Goal: Task Accomplishment & Management: Complete application form

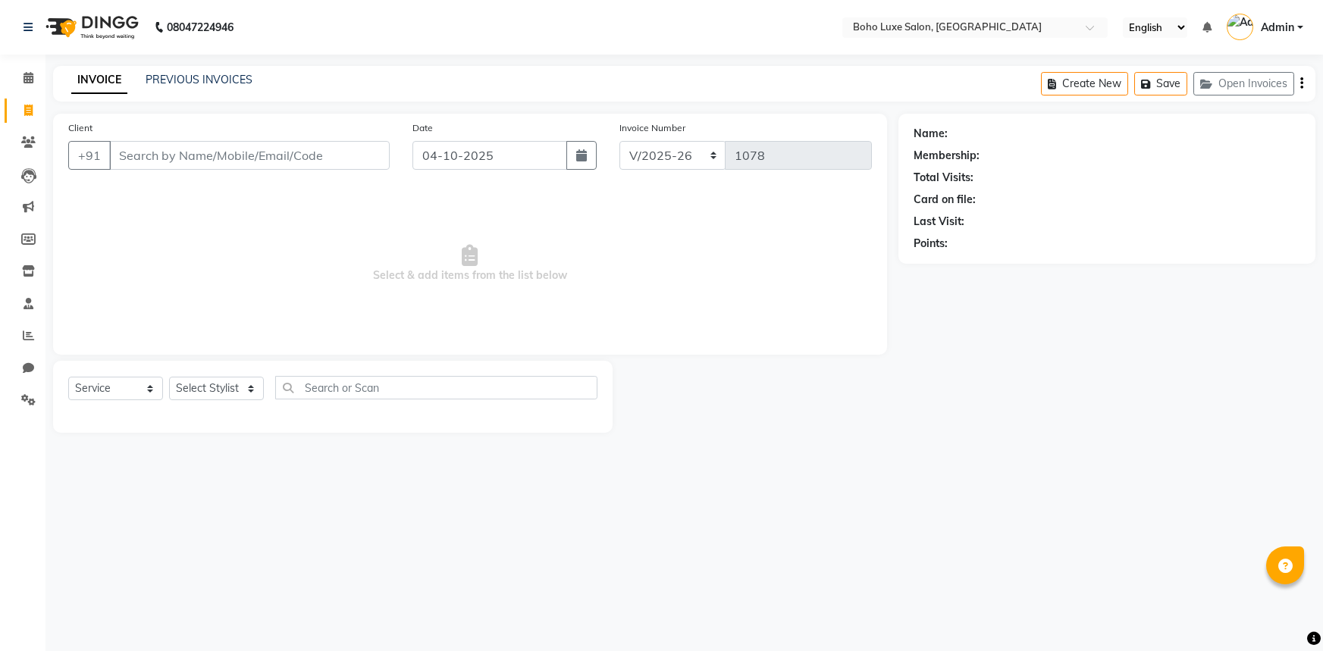
select select "7694"
select select "service"
click at [42, 145] on div "Client +91 Date [DATE] Invoice Number BO/2025-26 INV/2025-26 V/2025 V/[PHONE_NU…" at bounding box center [470, 273] width 857 height 319
click at [26, 88] on link "Calendar" at bounding box center [23, 78] width 36 height 25
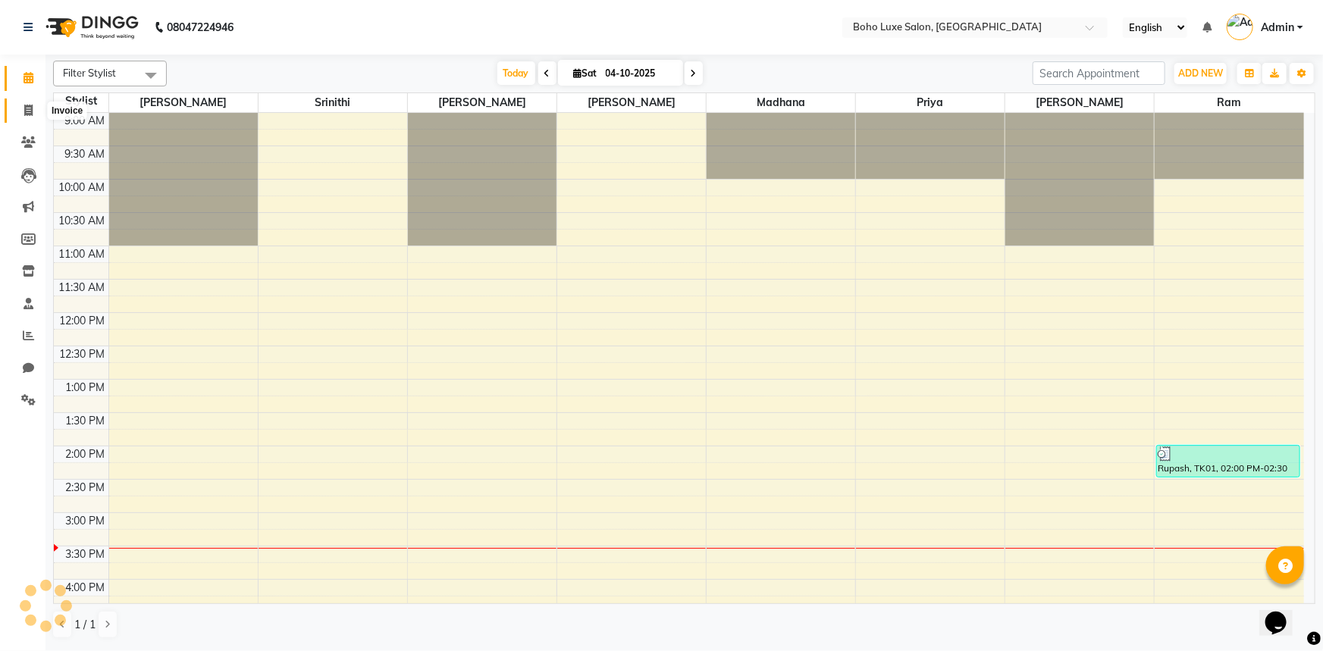
click at [27, 118] on span at bounding box center [28, 110] width 27 height 17
select select "service"
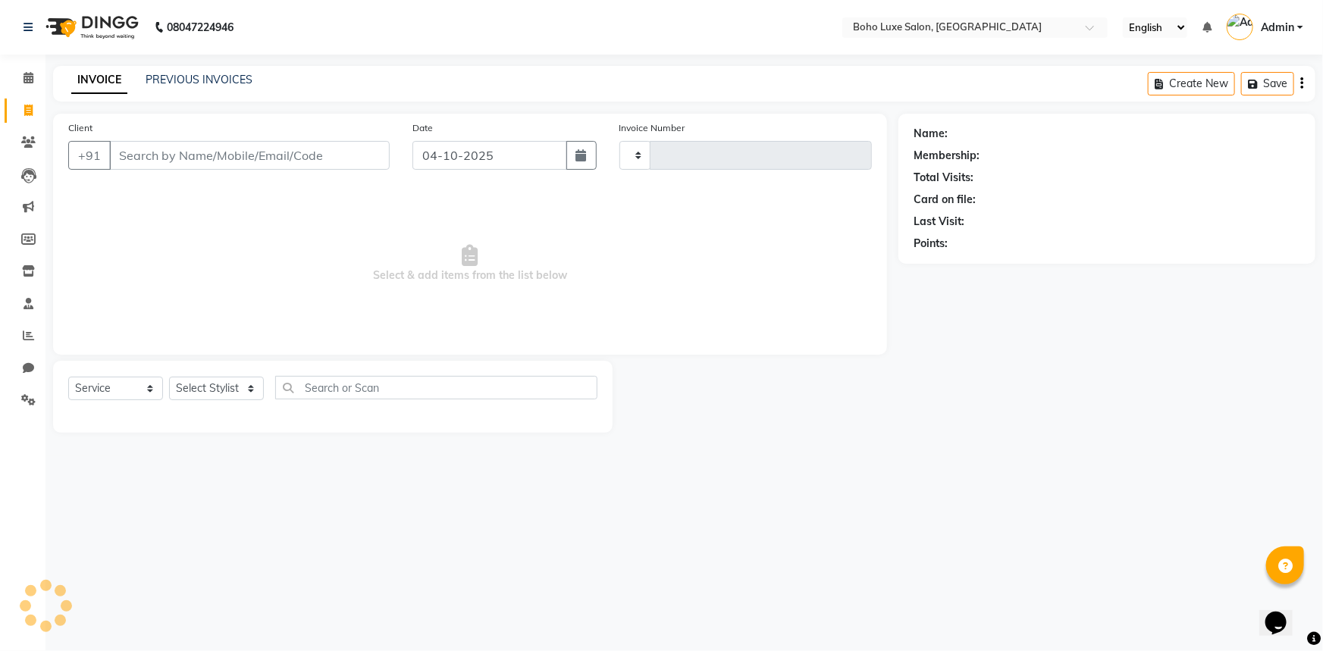
type input "1078"
select select "7694"
click at [29, 127] on li "Clients" at bounding box center [22, 143] width 45 height 33
click at [30, 129] on li "Clients" at bounding box center [22, 143] width 45 height 33
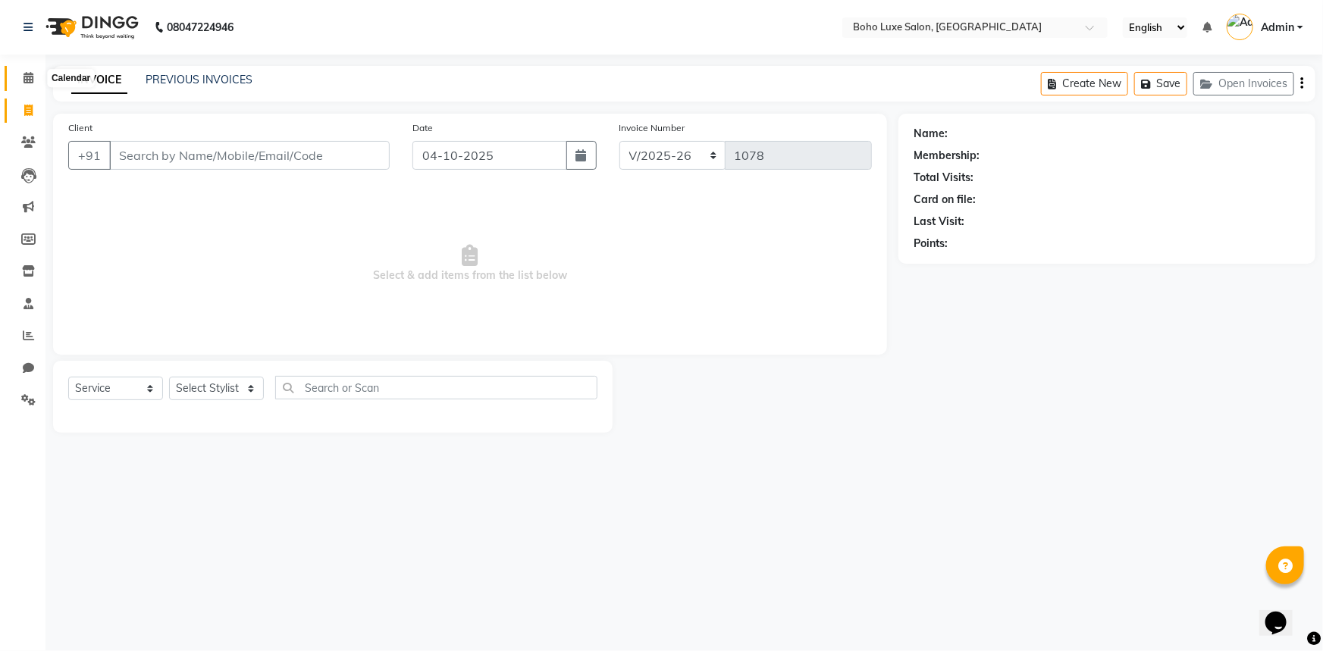
click at [31, 83] on span at bounding box center [28, 78] width 27 height 17
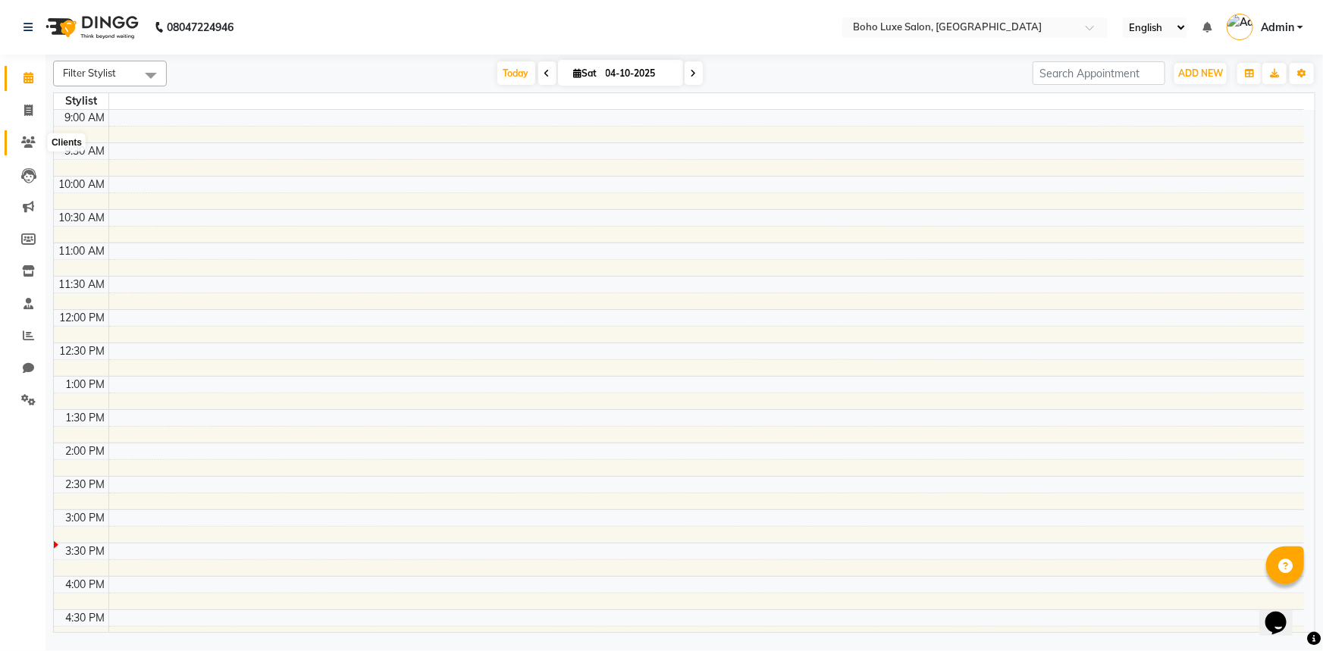
click at [34, 143] on icon at bounding box center [28, 141] width 14 height 11
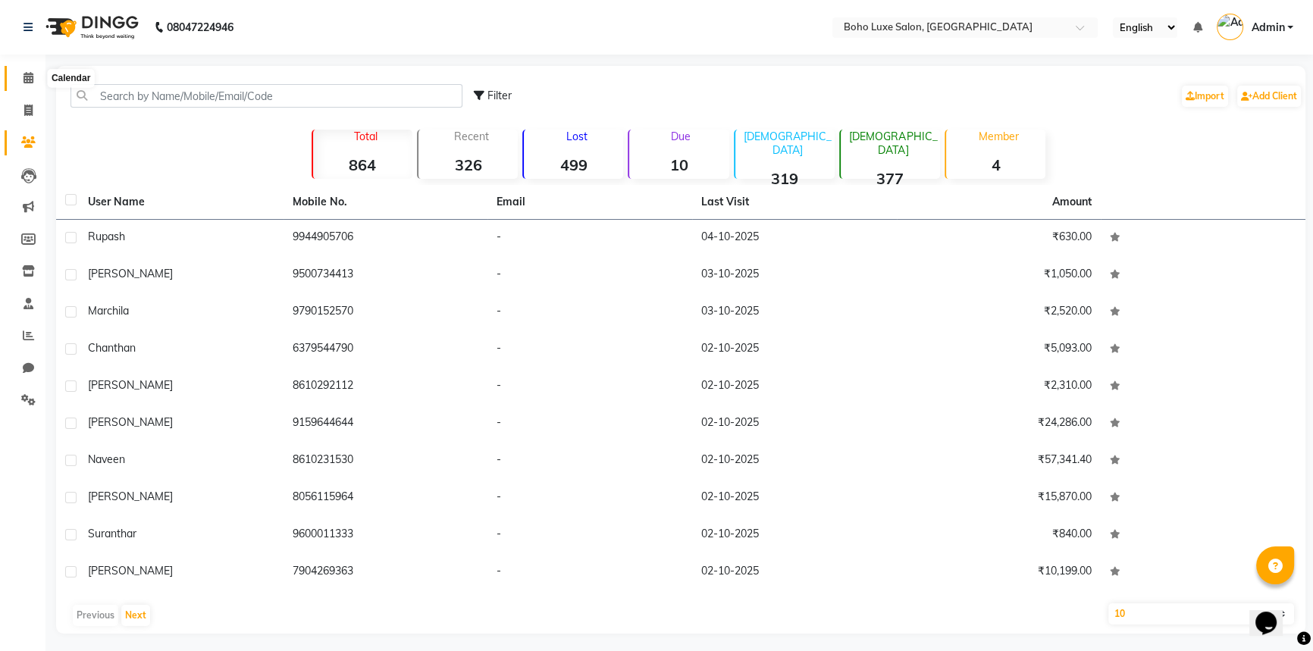
click at [18, 80] on span at bounding box center [28, 78] width 27 height 17
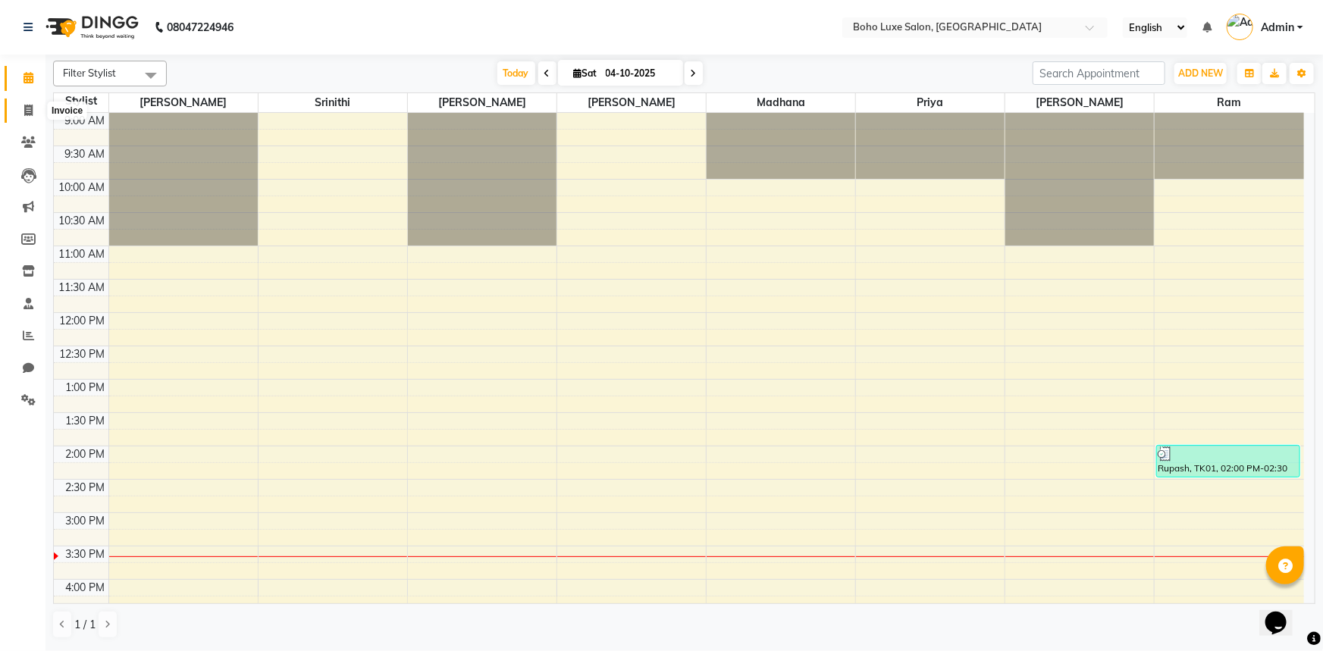
click at [20, 118] on span at bounding box center [28, 110] width 27 height 17
select select "service"
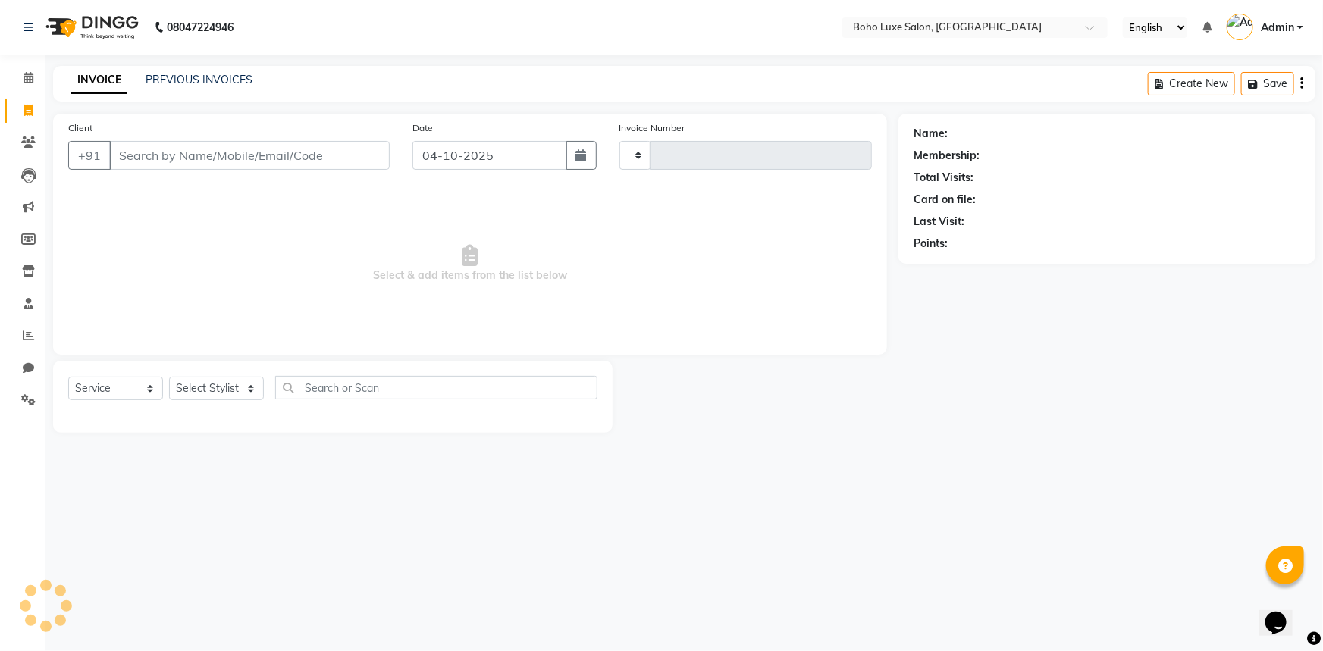
type input "1078"
select select "7694"
click at [218, 382] on select "Select Stylist" at bounding box center [216, 389] width 95 height 24
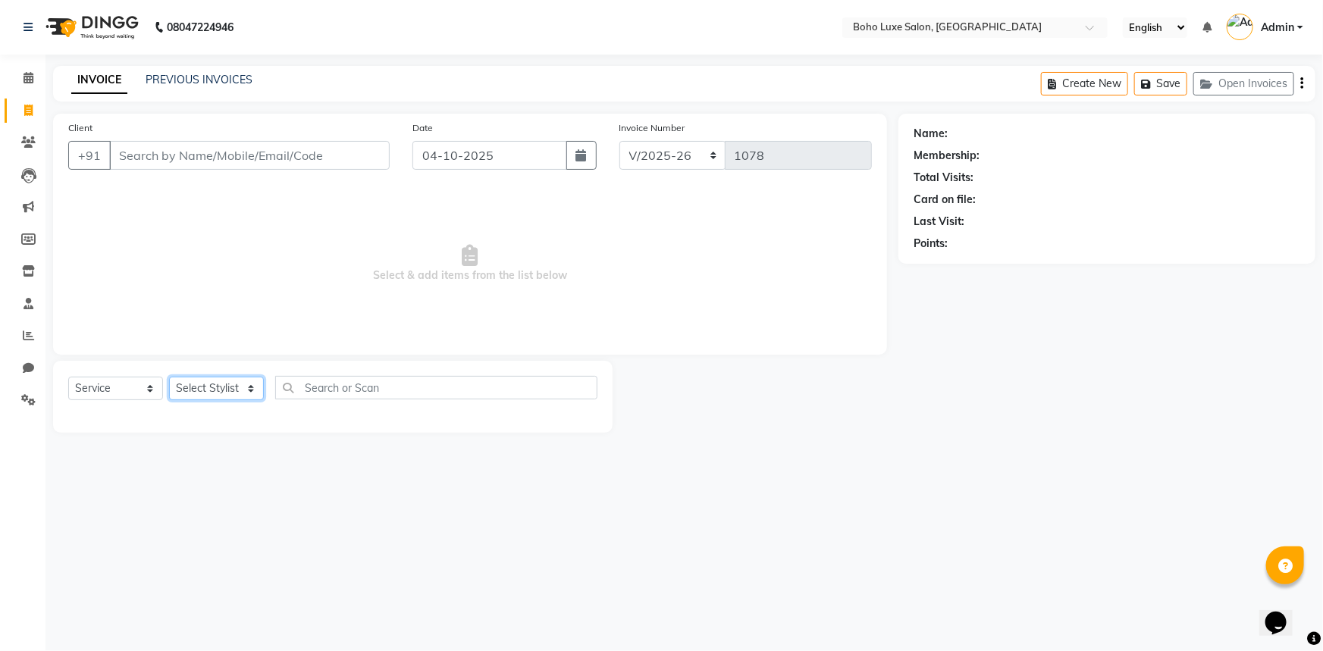
select select "68509"
click at [169, 377] on select "Select Stylist [PERSON_NAME] [PERSON_NAME] Gowriparvathi [PERSON_NAME] [PERSON_…" at bounding box center [216, 389] width 95 height 24
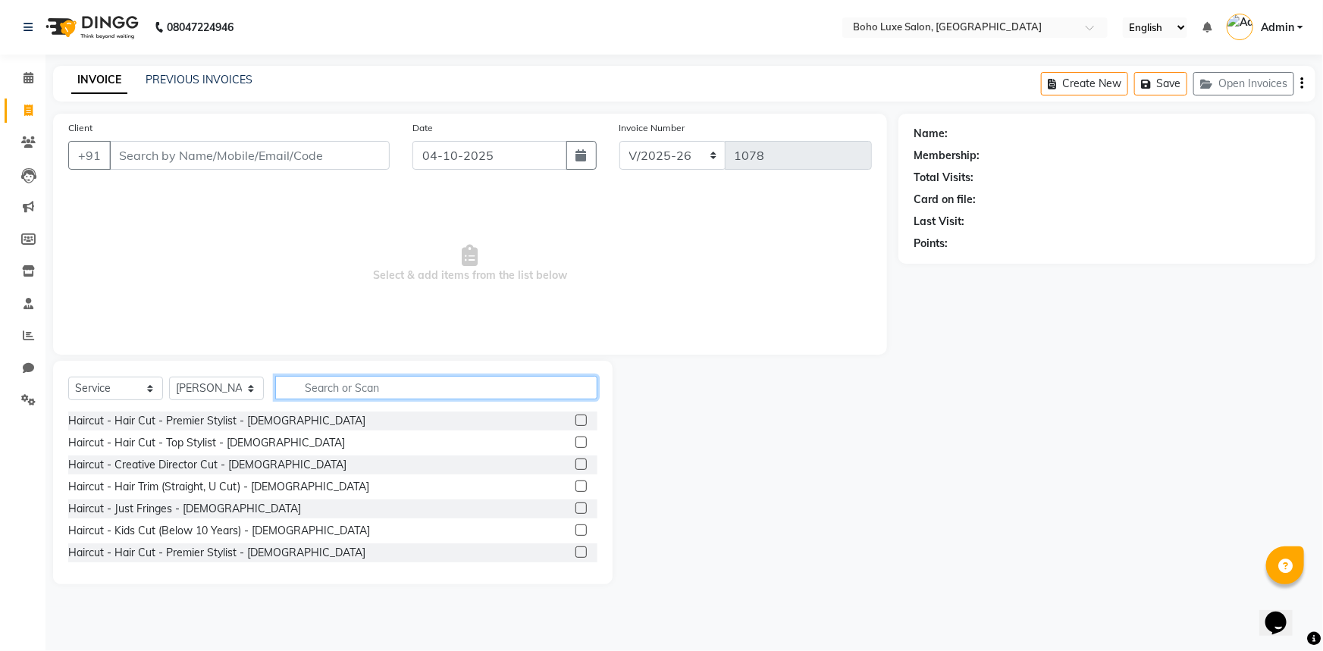
click at [358, 390] on input "text" at bounding box center [436, 388] width 322 height 24
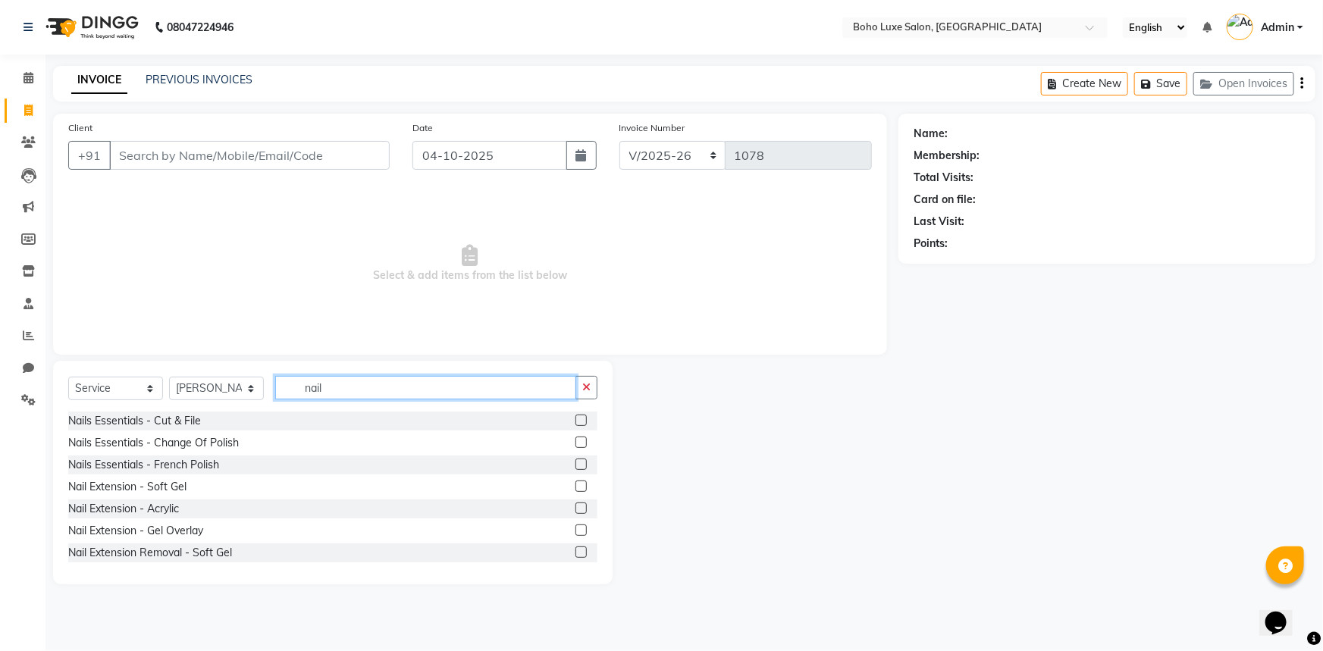
type input "nail"
click at [576, 489] on label at bounding box center [581, 486] width 11 height 11
click at [576, 489] on input "checkbox" at bounding box center [581, 487] width 10 height 10
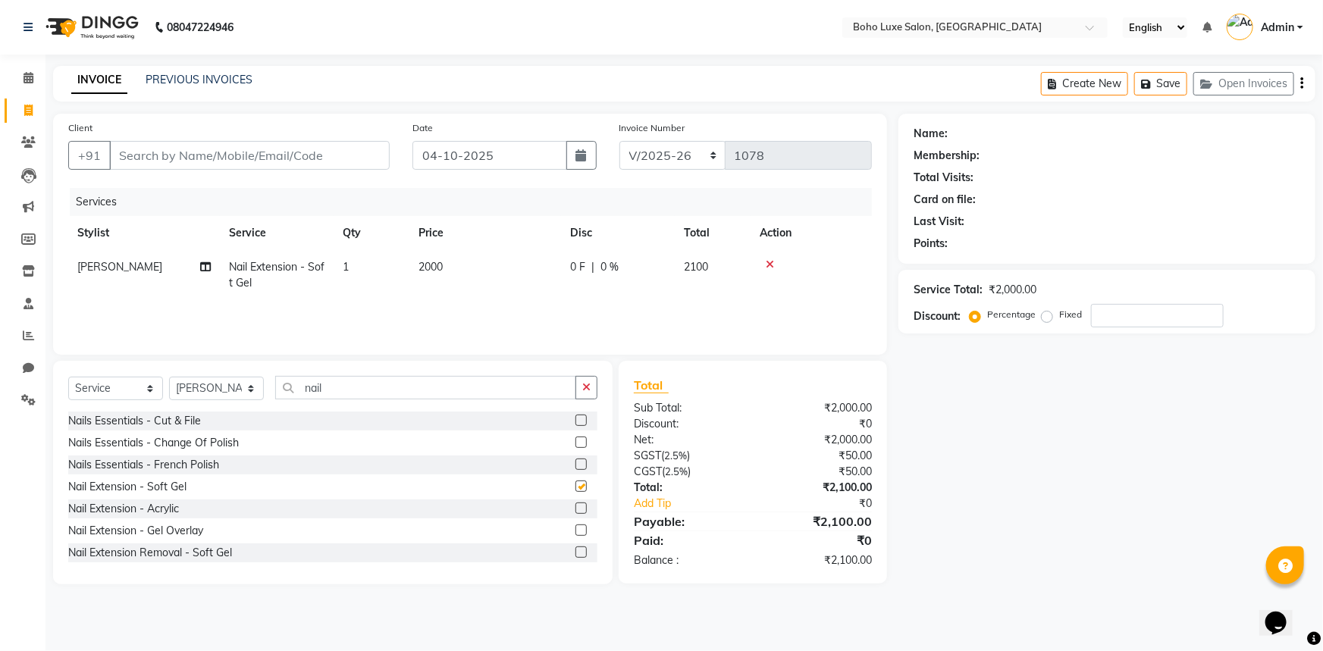
checkbox input "false"
click at [322, 153] on input "Client" at bounding box center [249, 155] width 281 height 29
type input "8"
type input "0"
type input "8825486337"
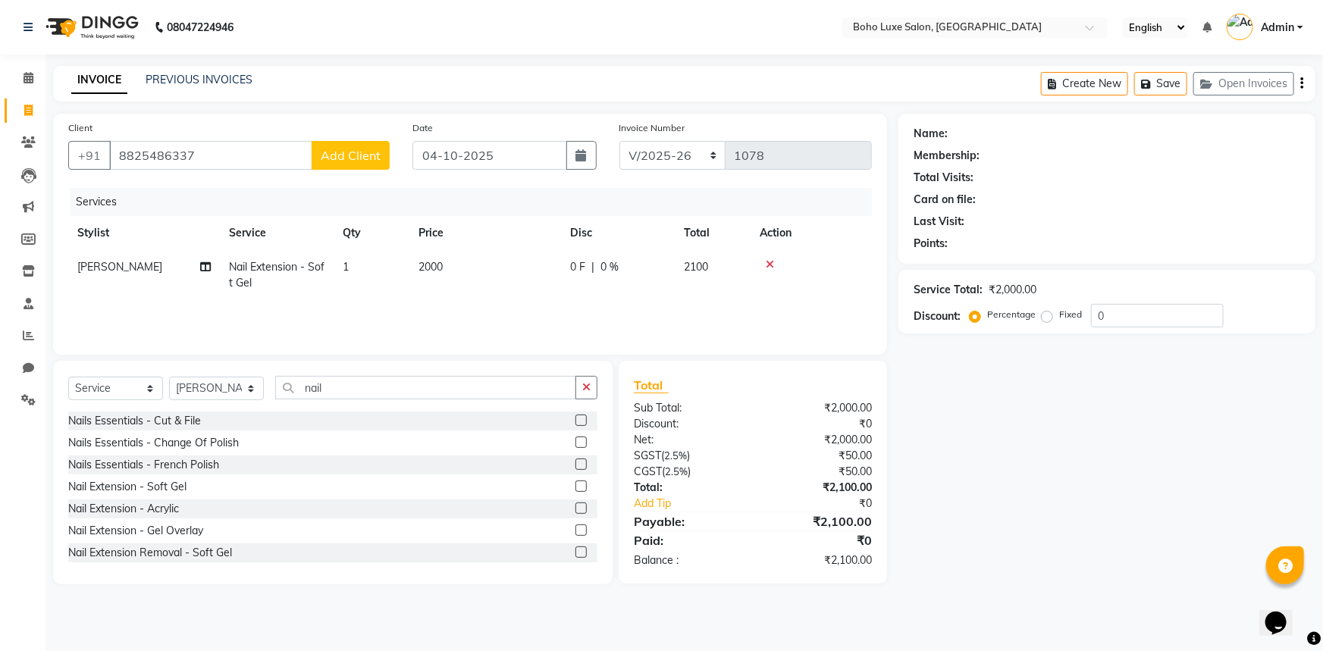
click at [322, 153] on span "Add Client" at bounding box center [351, 155] width 60 height 15
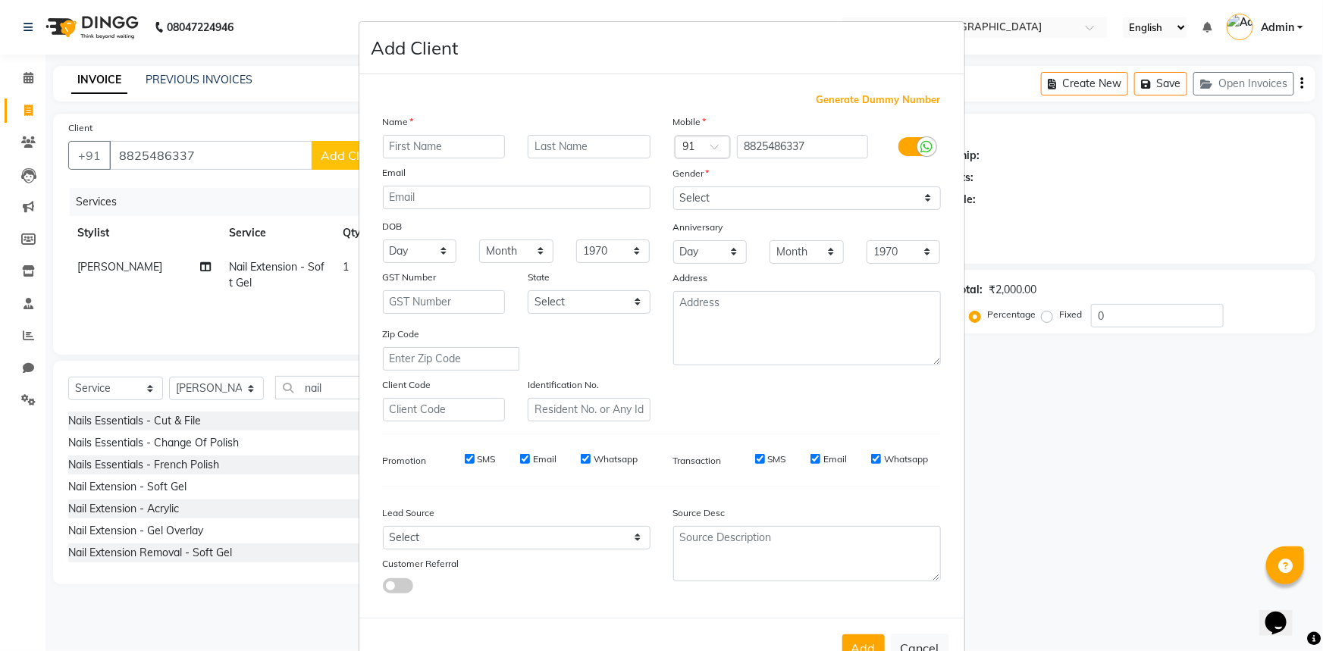
click at [423, 149] on input "text" at bounding box center [444, 147] width 123 height 24
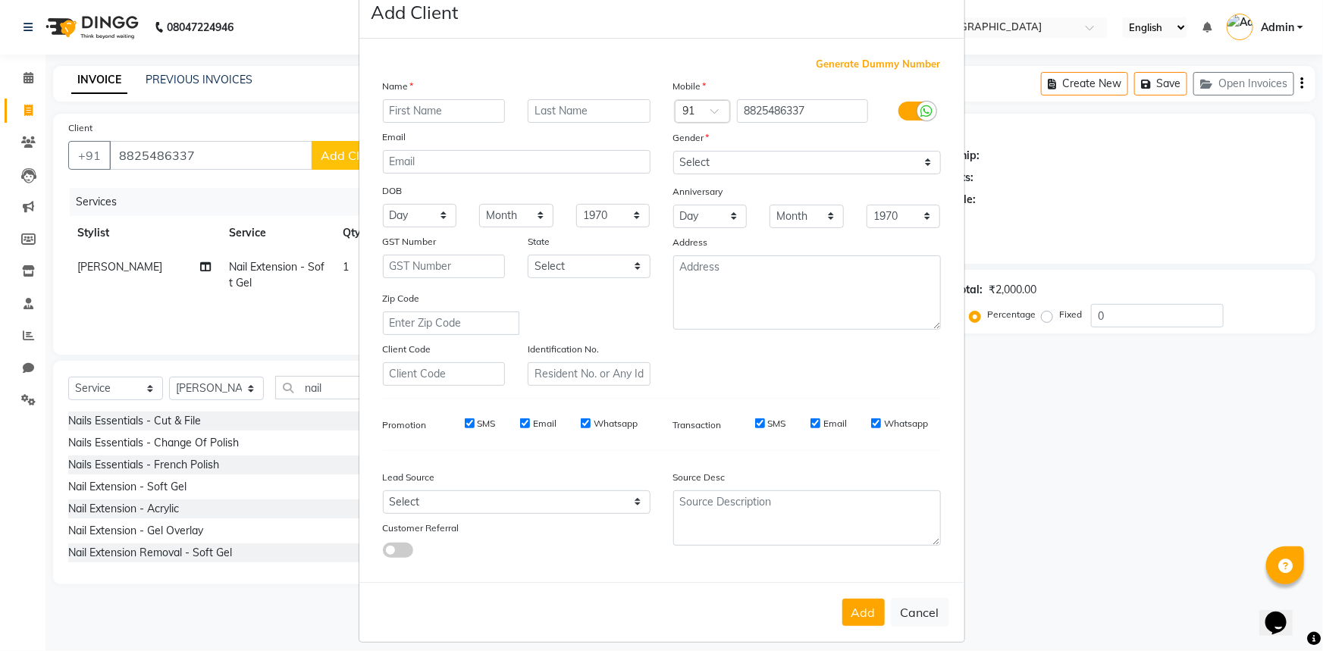
scroll to position [53, 0]
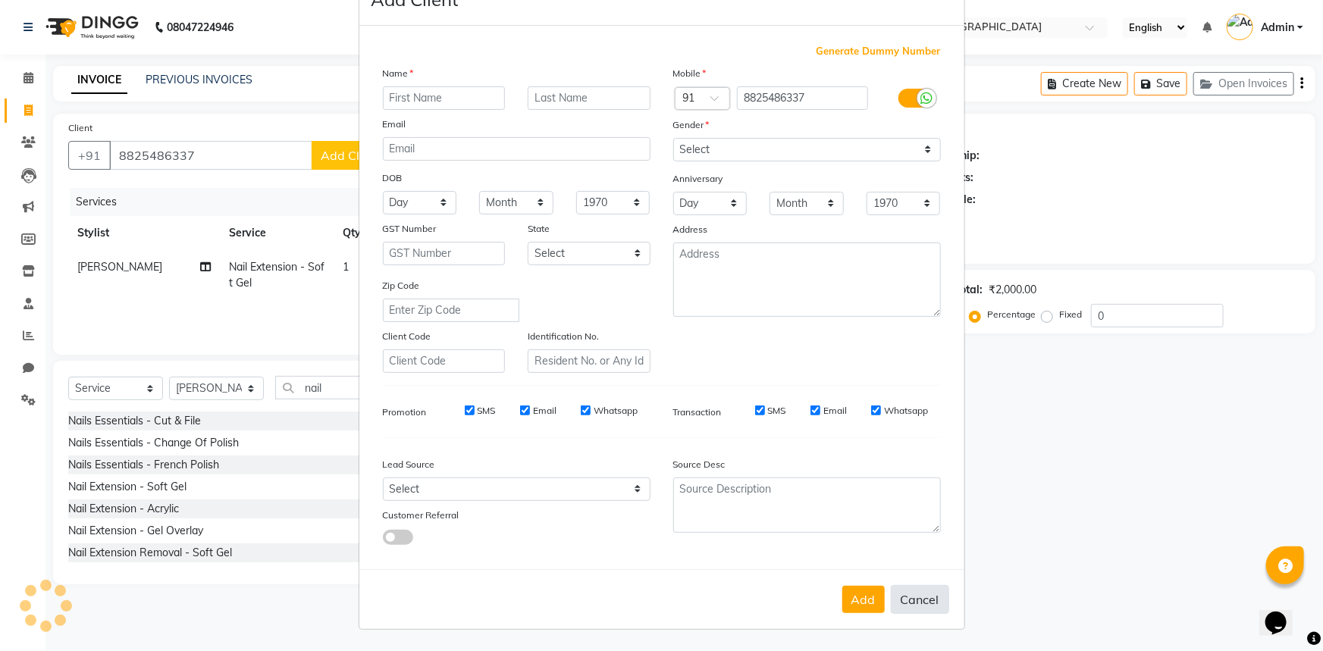
click at [922, 604] on button "Cancel" at bounding box center [920, 599] width 58 height 29
select select
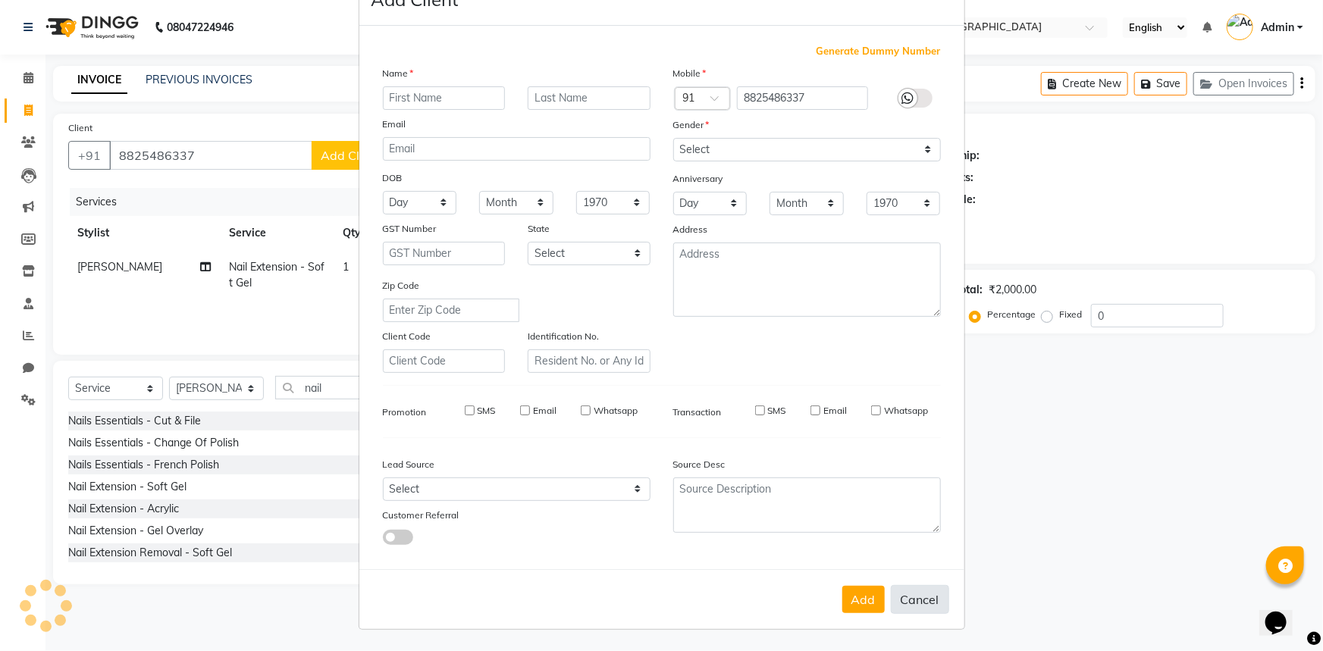
select select
checkbox input "false"
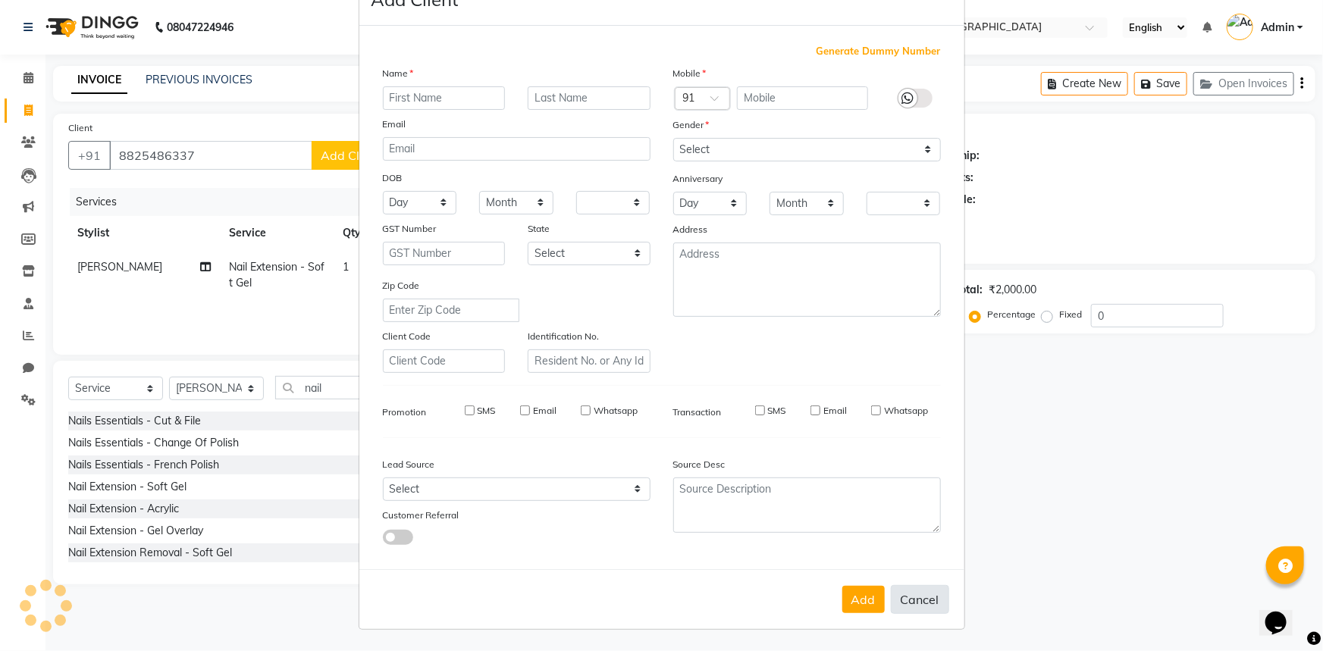
checkbox input "false"
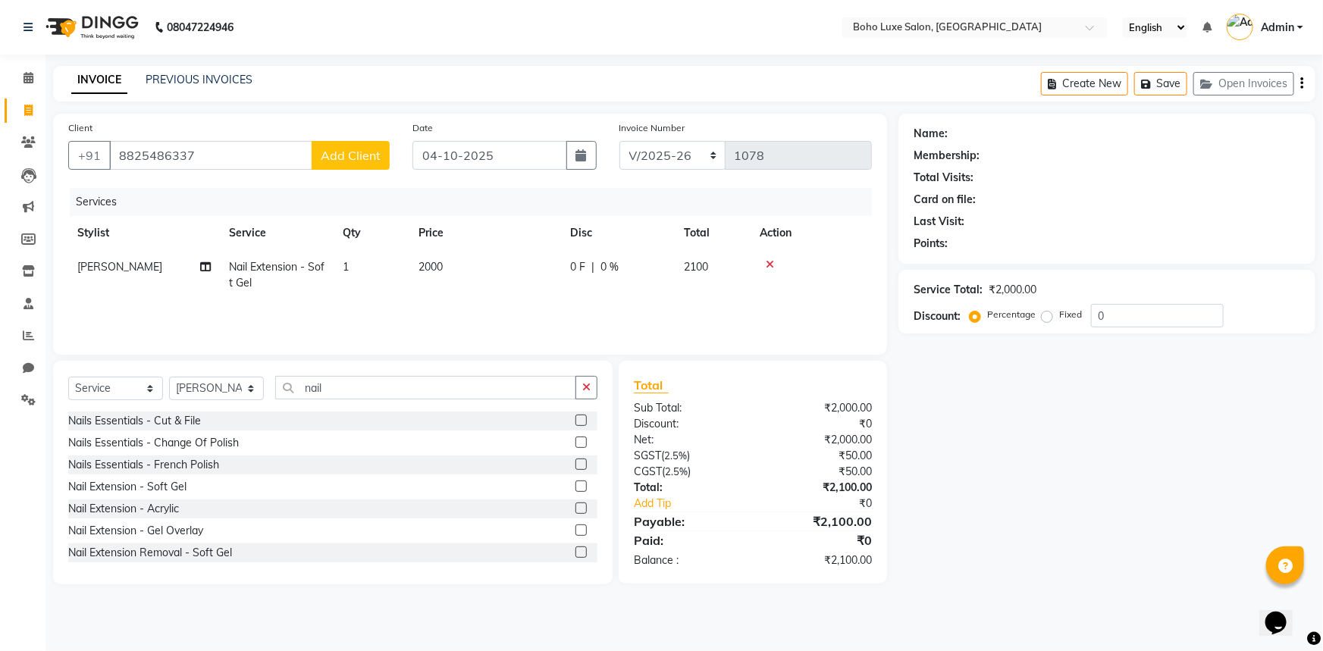
click at [345, 152] on span "Add Client" at bounding box center [351, 155] width 60 height 15
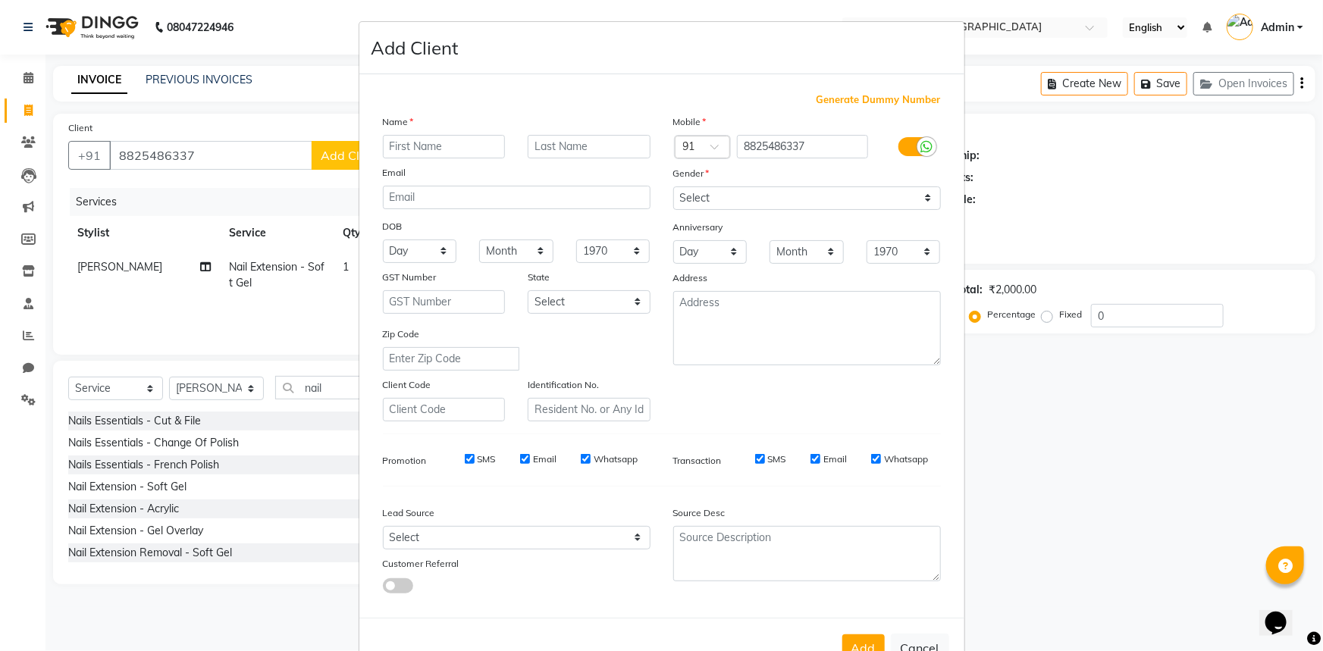
click at [456, 150] on input "text" at bounding box center [444, 147] width 123 height 24
type input "Hamishika"
click at [764, 193] on select "Select [DEMOGRAPHIC_DATA] [DEMOGRAPHIC_DATA] Other Prefer Not To Say" at bounding box center [807, 199] width 268 height 24
click at [673, 187] on select "Select [DEMOGRAPHIC_DATA] [DEMOGRAPHIC_DATA] Other Prefer Not To Say" at bounding box center [807, 199] width 268 height 24
click at [765, 186] on div "Gender" at bounding box center [807, 175] width 290 height 21
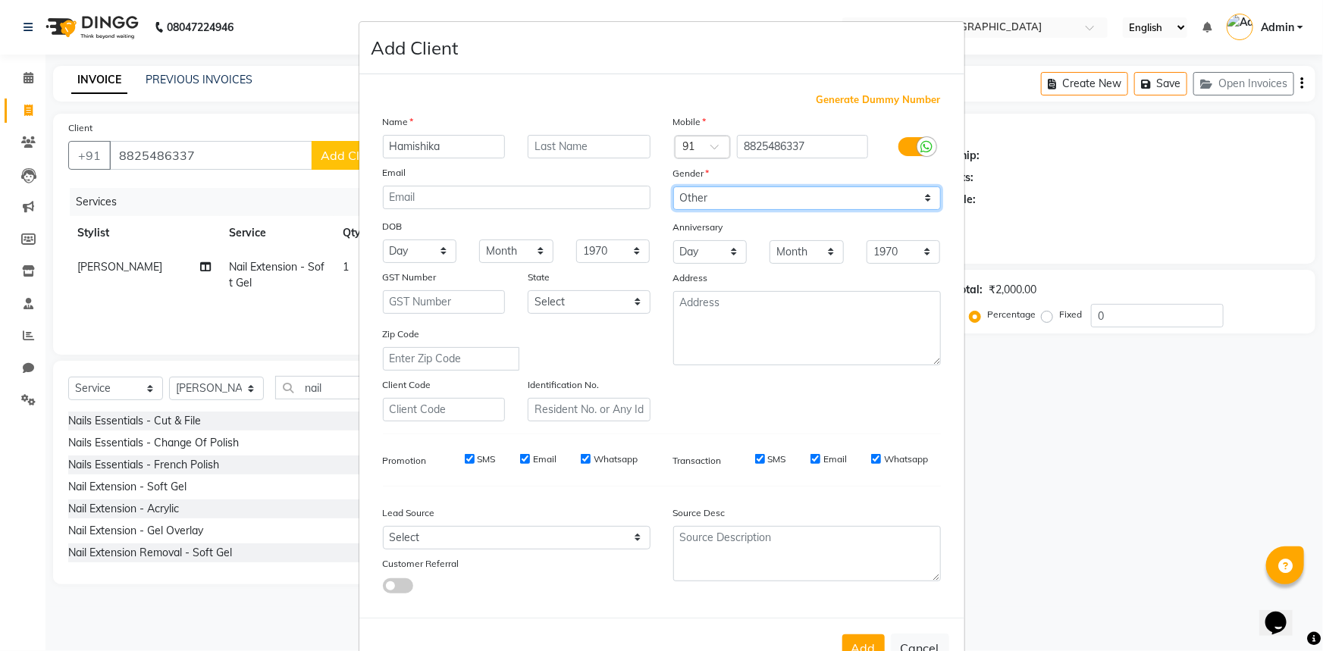
click at [765, 199] on select "Select [DEMOGRAPHIC_DATA] [DEMOGRAPHIC_DATA] Other Prefer Not To Say" at bounding box center [807, 199] width 268 height 24
select select "[DEMOGRAPHIC_DATA]"
click at [673, 187] on select "Select [DEMOGRAPHIC_DATA] [DEMOGRAPHIC_DATA] Other Prefer Not To Say" at bounding box center [807, 199] width 268 height 24
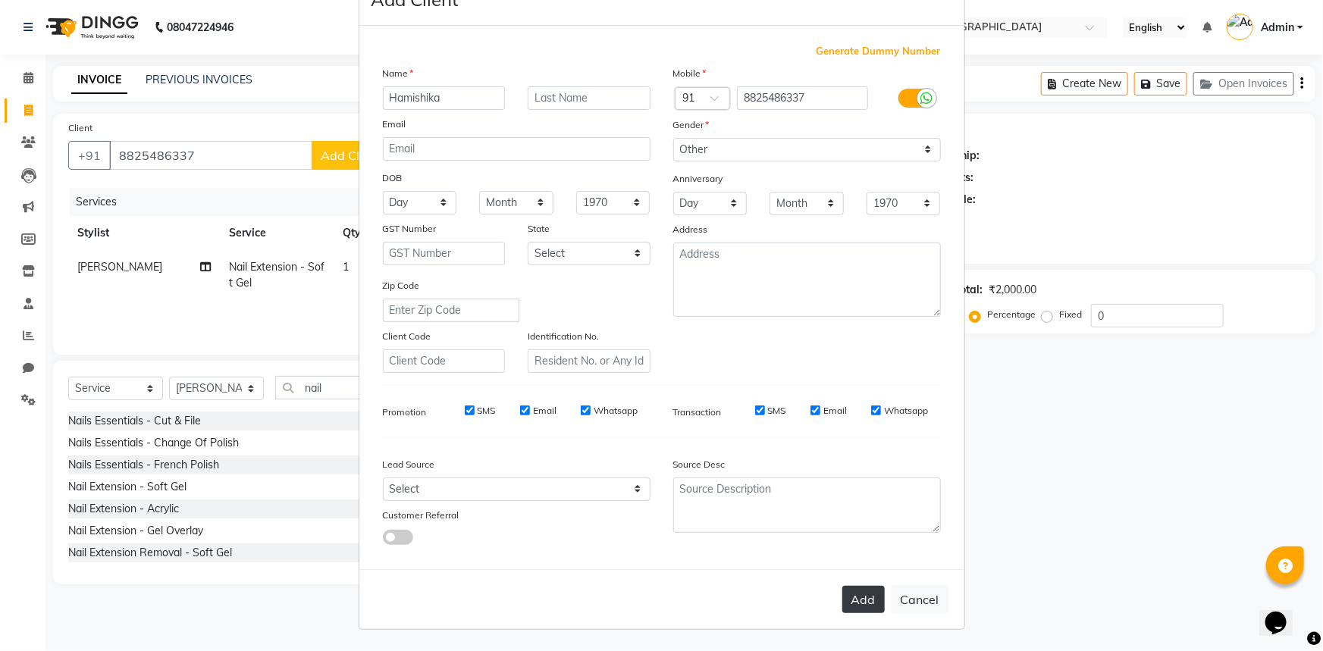
click at [867, 605] on button "Add" at bounding box center [863, 599] width 42 height 27
select select
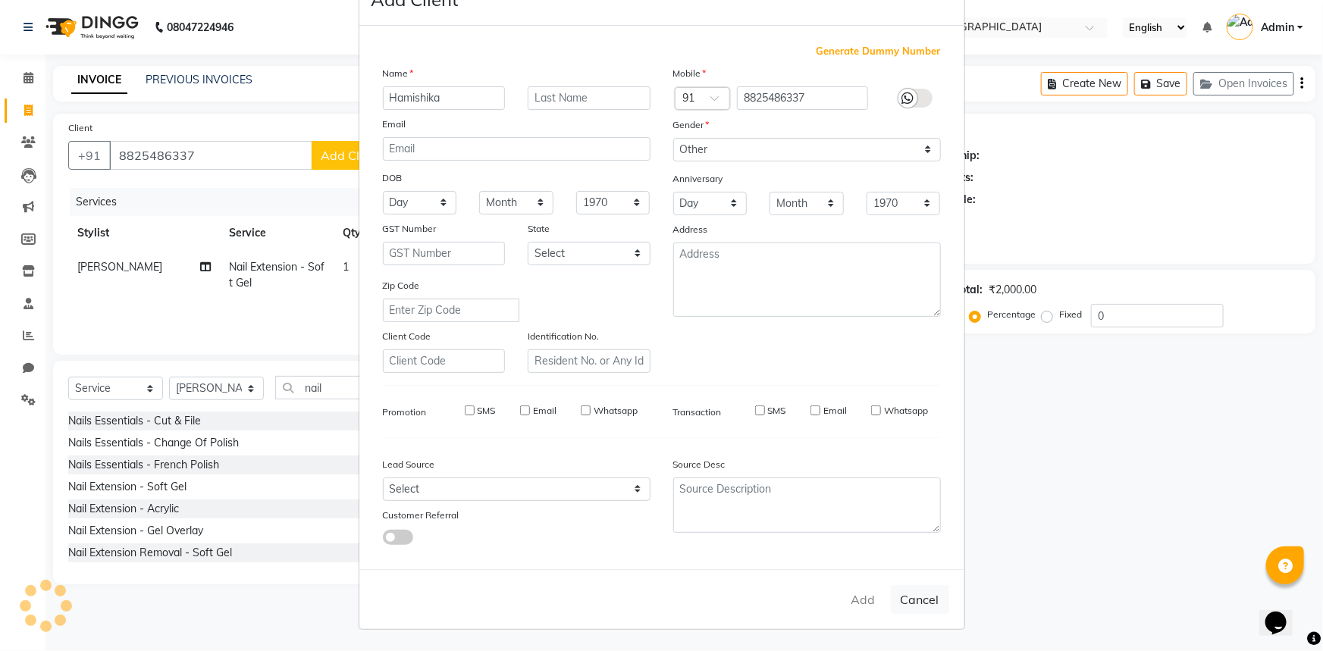
select select
checkbox input "false"
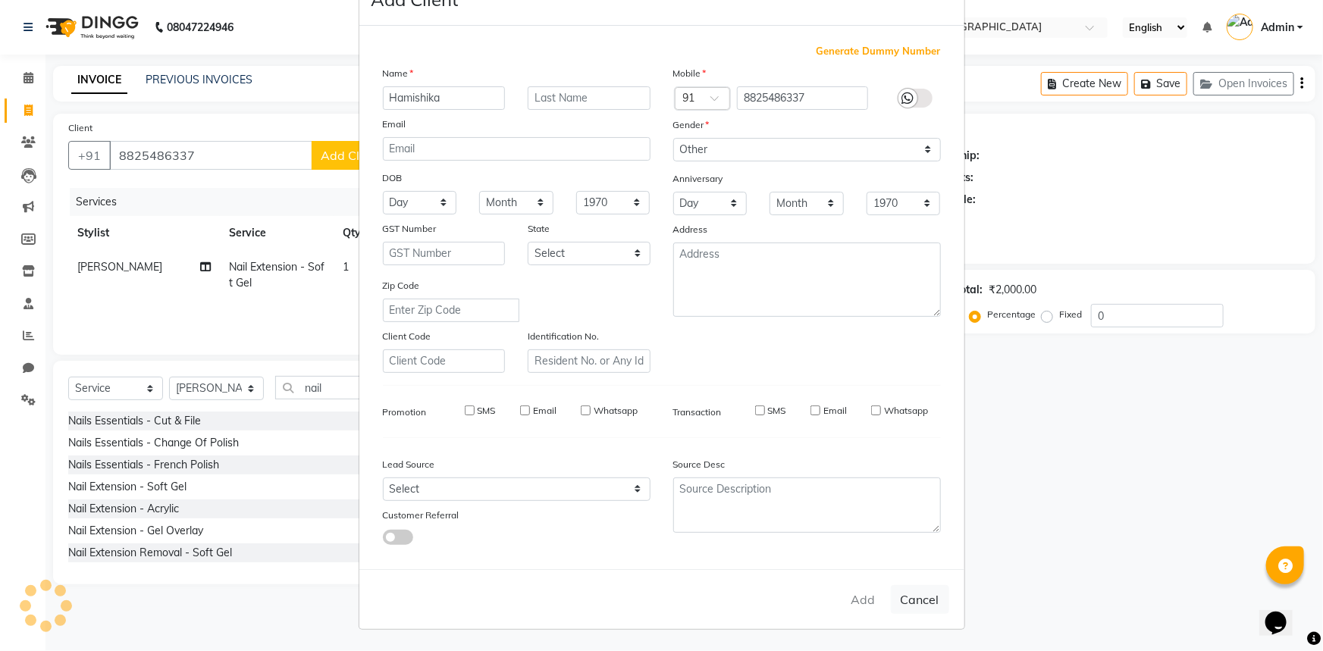
checkbox input "false"
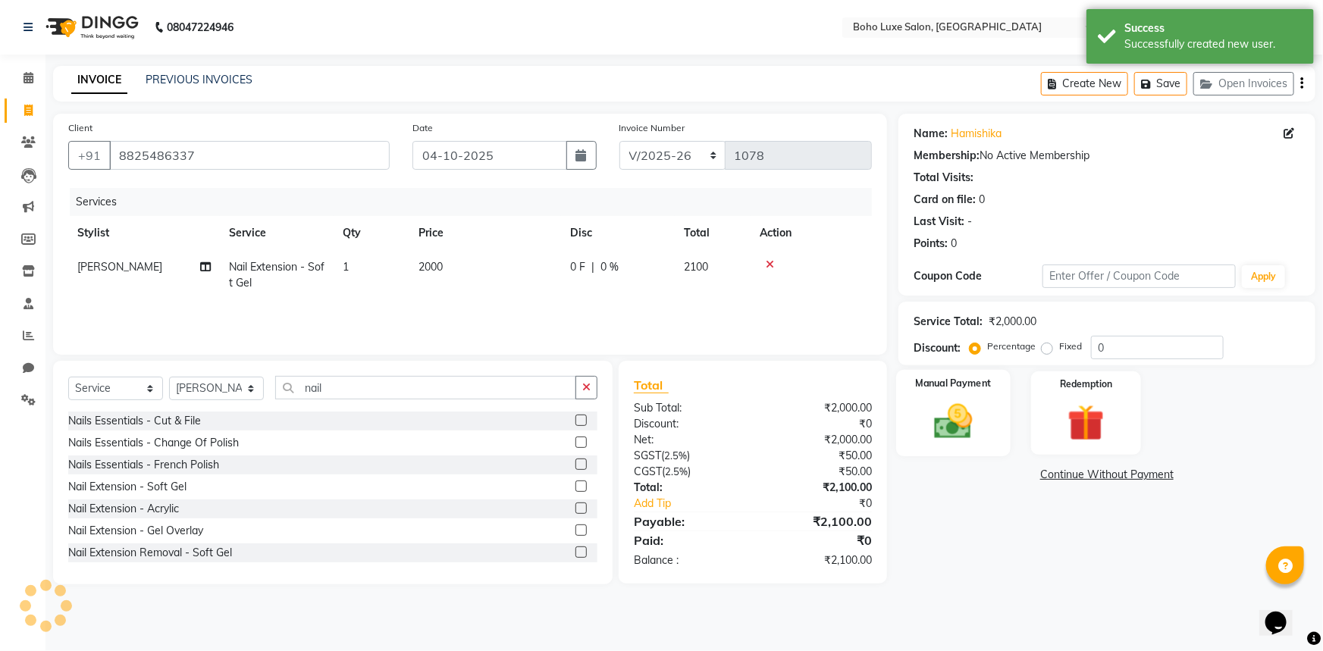
click at [968, 402] on img at bounding box center [954, 422] width 62 height 44
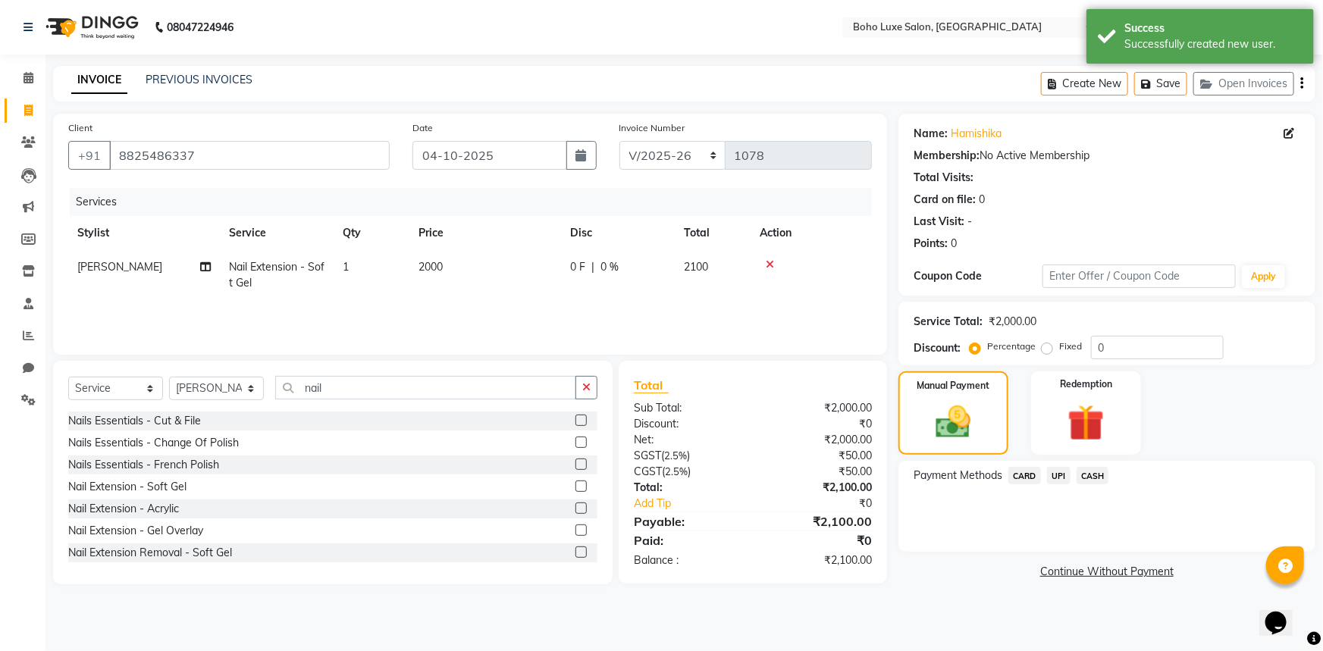
click at [1060, 473] on span "UPI" at bounding box center [1059, 475] width 24 height 17
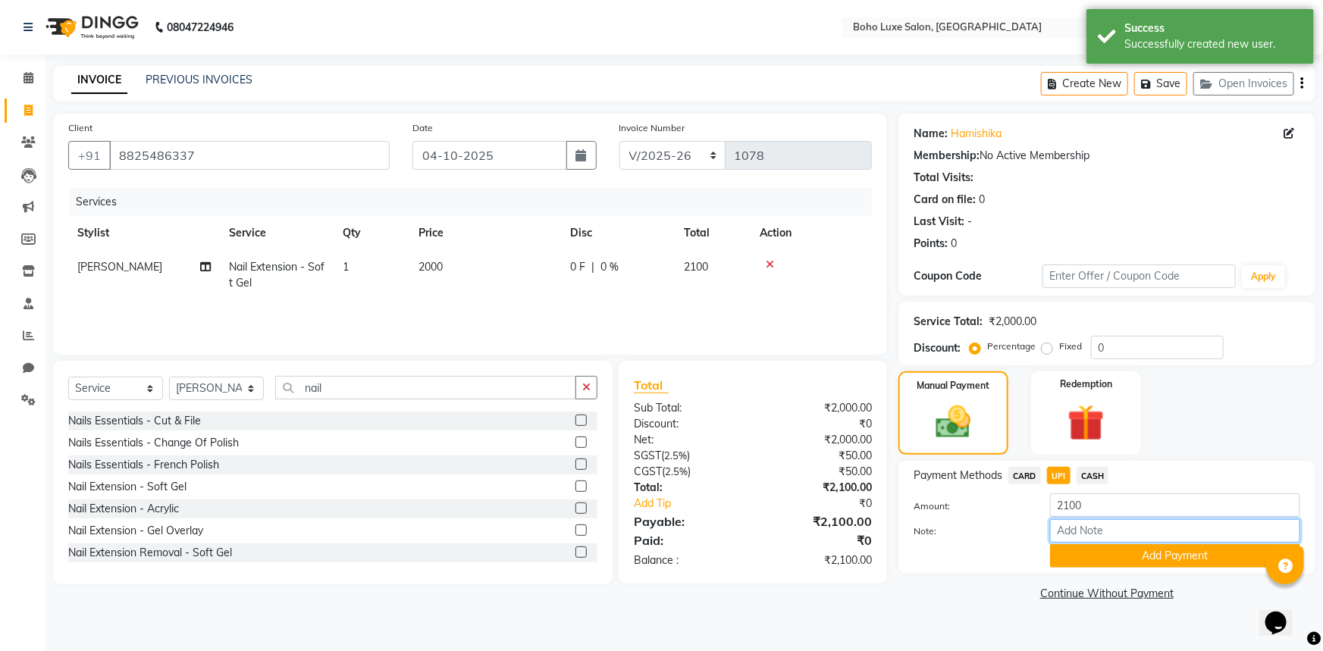
click at [1080, 524] on input "Note:" at bounding box center [1175, 531] width 250 height 24
type input "boho luxe bill"
click at [1032, 479] on span "CARD" at bounding box center [1024, 475] width 33 height 17
click at [1084, 535] on input "Note:" at bounding box center [1175, 531] width 250 height 24
type input "boho luxe bill"
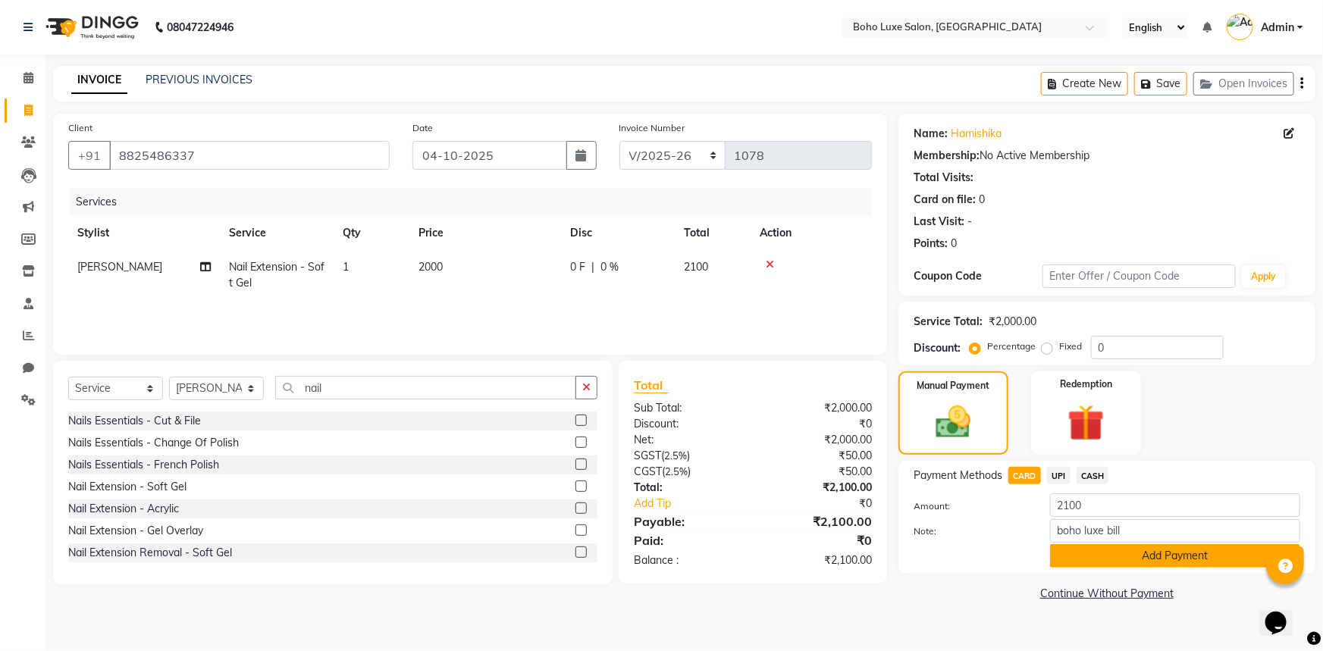
click at [1136, 560] on button "Add Payment" at bounding box center [1175, 556] width 250 height 24
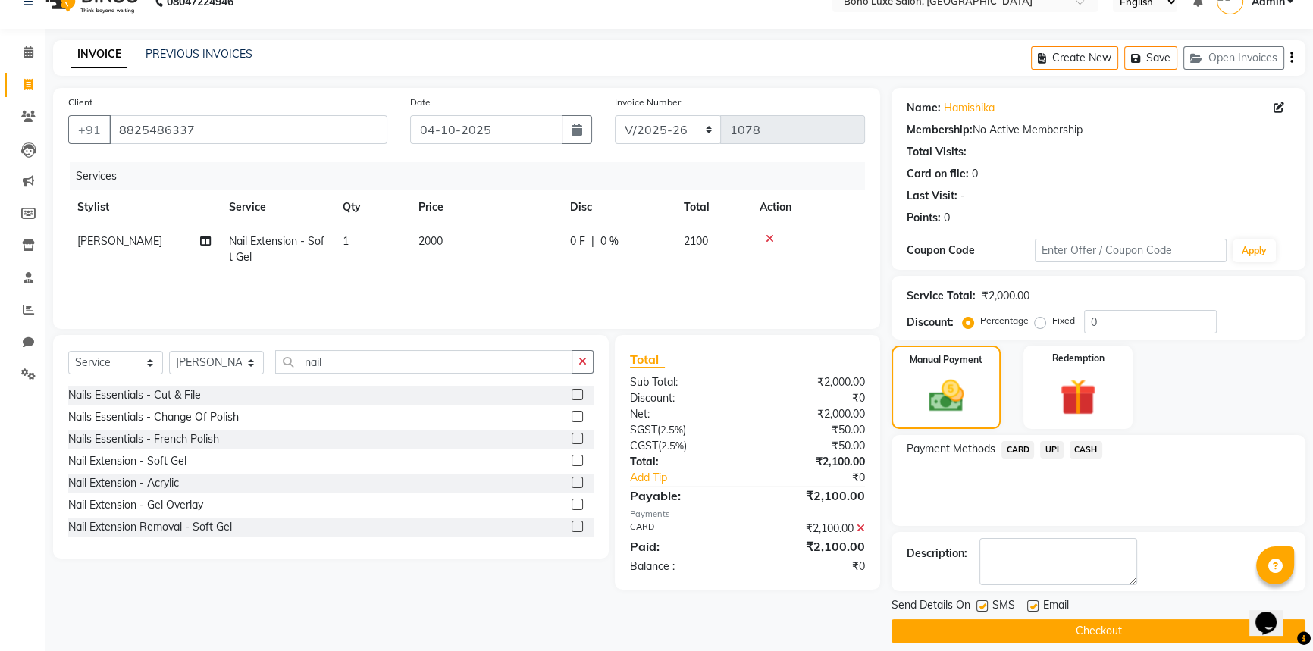
scroll to position [39, 0]
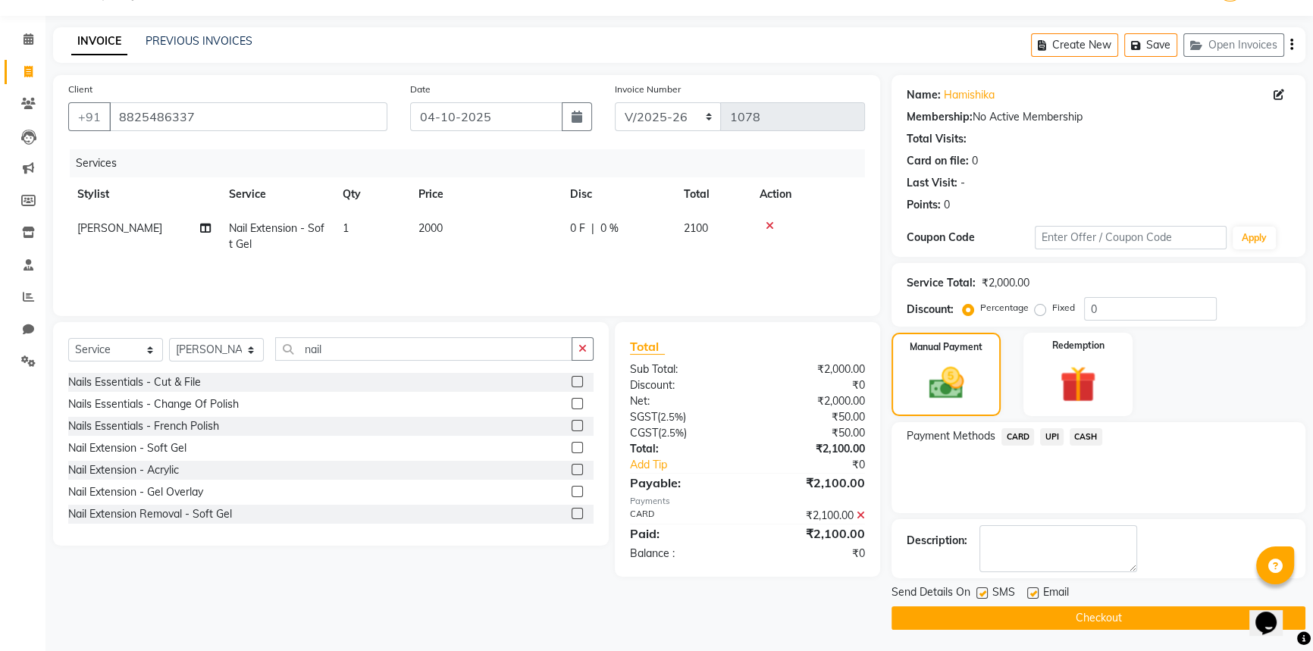
click at [1031, 589] on label at bounding box center [1032, 593] width 11 height 11
click at [1031, 589] on input "checkbox" at bounding box center [1032, 594] width 10 height 10
checkbox input "false"
click at [1038, 607] on button "Checkout" at bounding box center [1099, 619] width 414 height 24
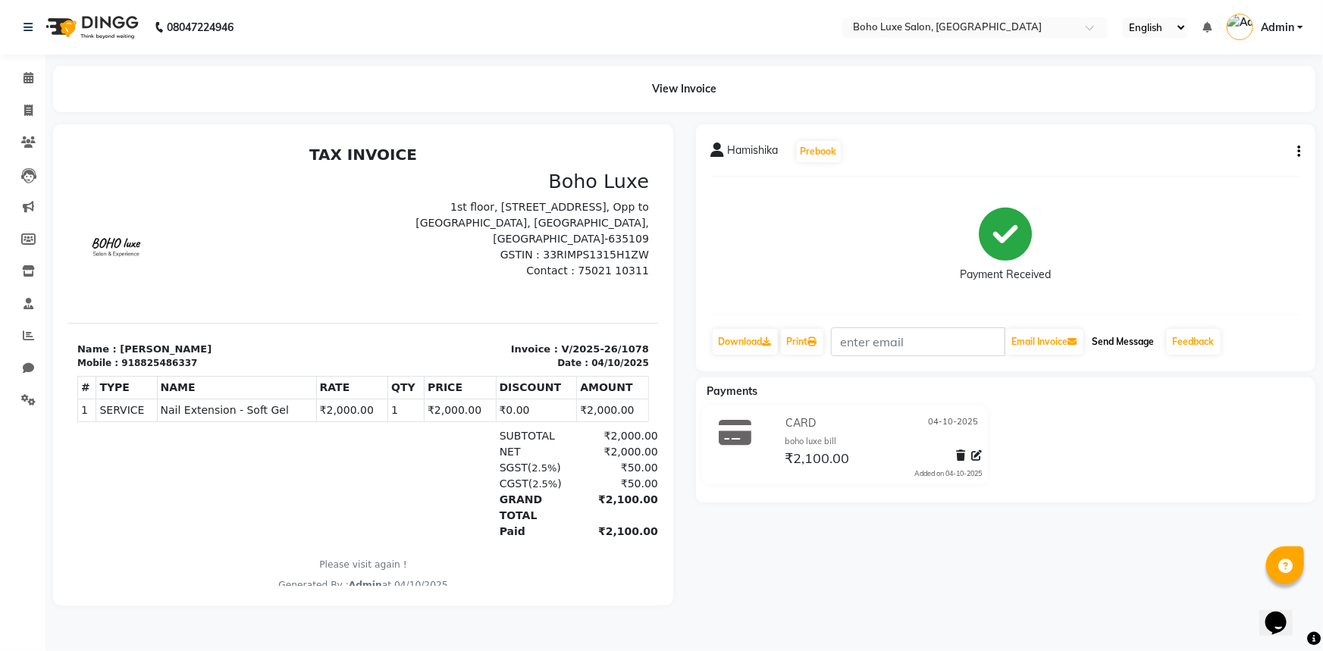
click at [1151, 339] on button "Send Message" at bounding box center [1124, 342] width 74 height 26
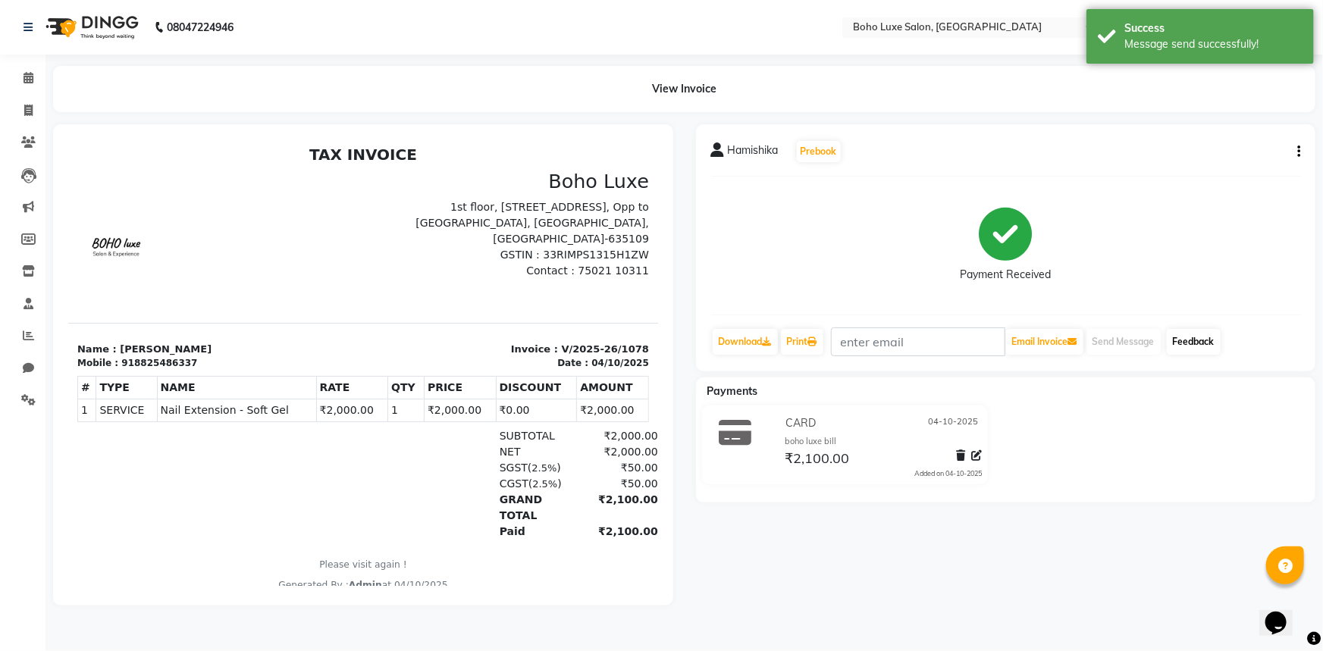
click at [1184, 343] on link "Feedback" at bounding box center [1194, 342] width 54 height 26
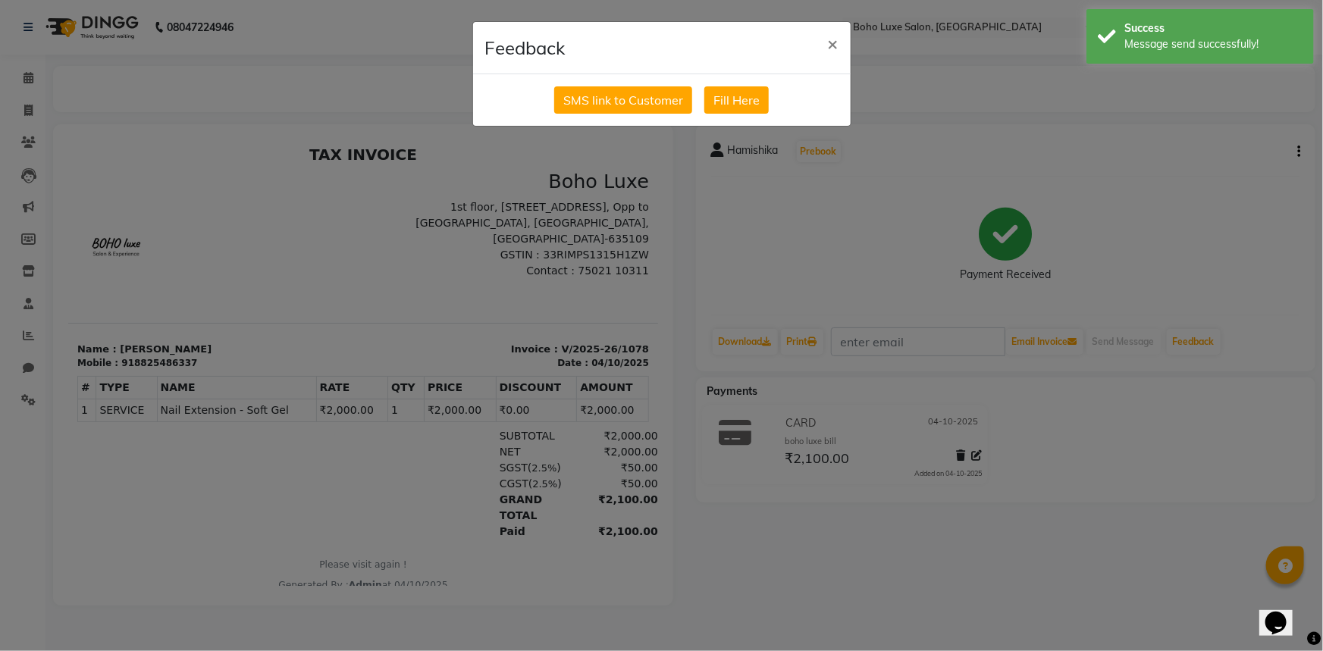
click at [644, 114] on div "SMS link to Customer Fill Here" at bounding box center [662, 100] width 378 height 52
click at [644, 106] on button "SMS link to Customer" at bounding box center [623, 99] width 138 height 27
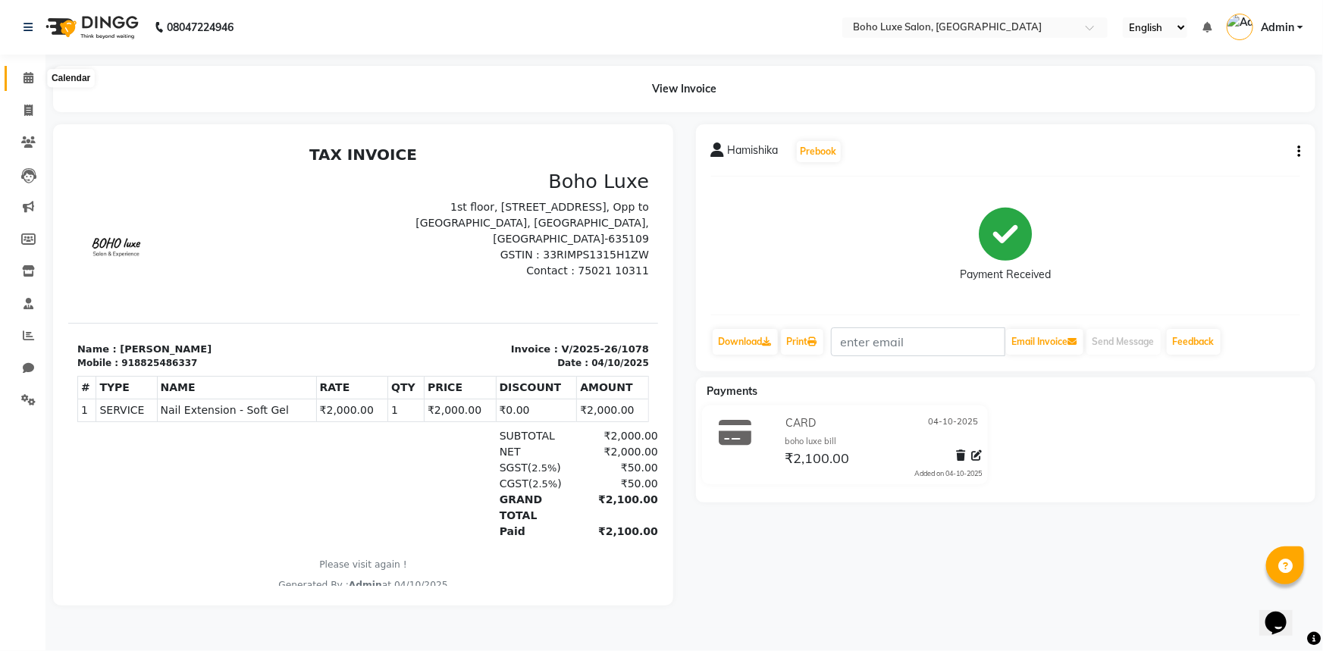
click at [22, 81] on span at bounding box center [28, 78] width 27 height 17
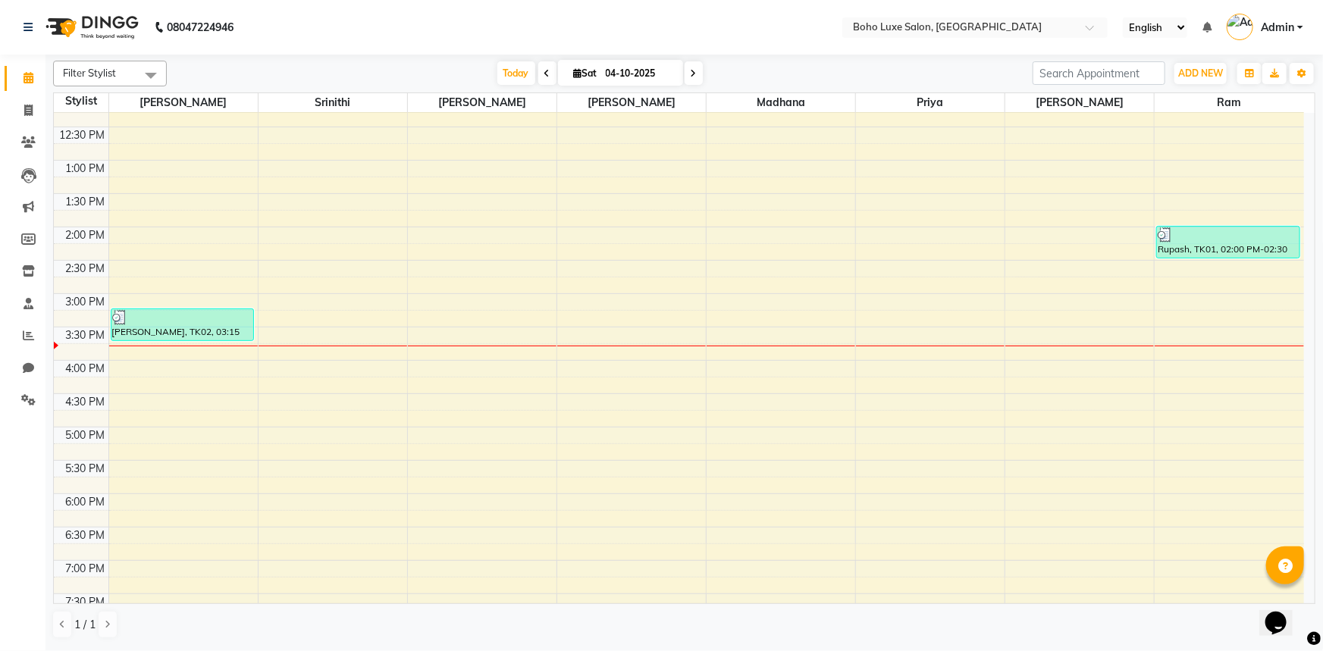
scroll to position [205, 0]
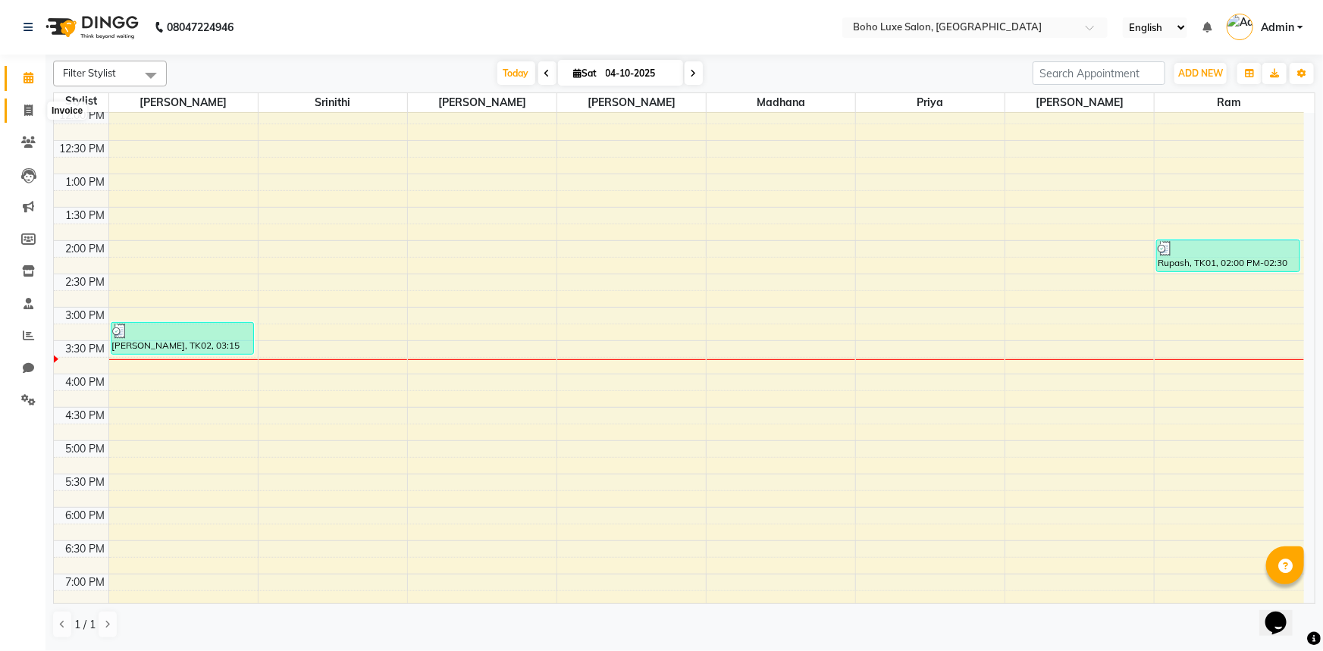
click at [35, 117] on span at bounding box center [28, 110] width 27 height 17
select select "service"
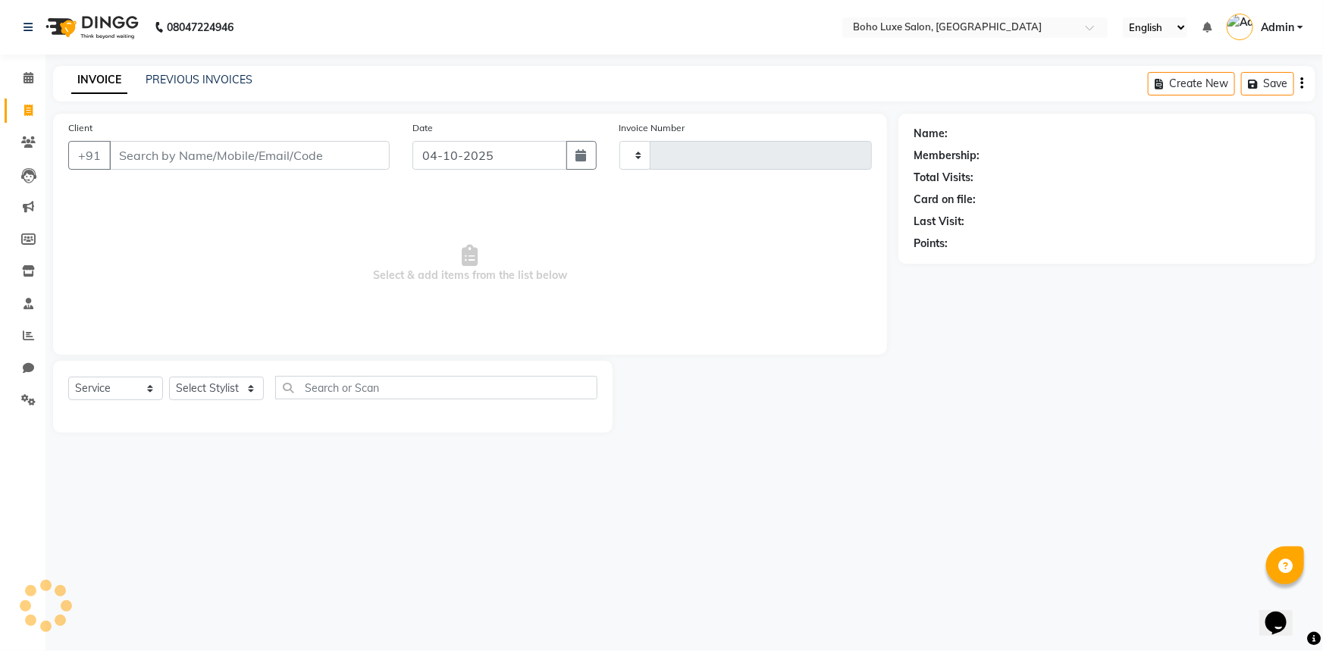
type input "1079"
select select "7694"
click at [182, 82] on link "PREVIOUS INVOICES" at bounding box center [199, 80] width 107 height 14
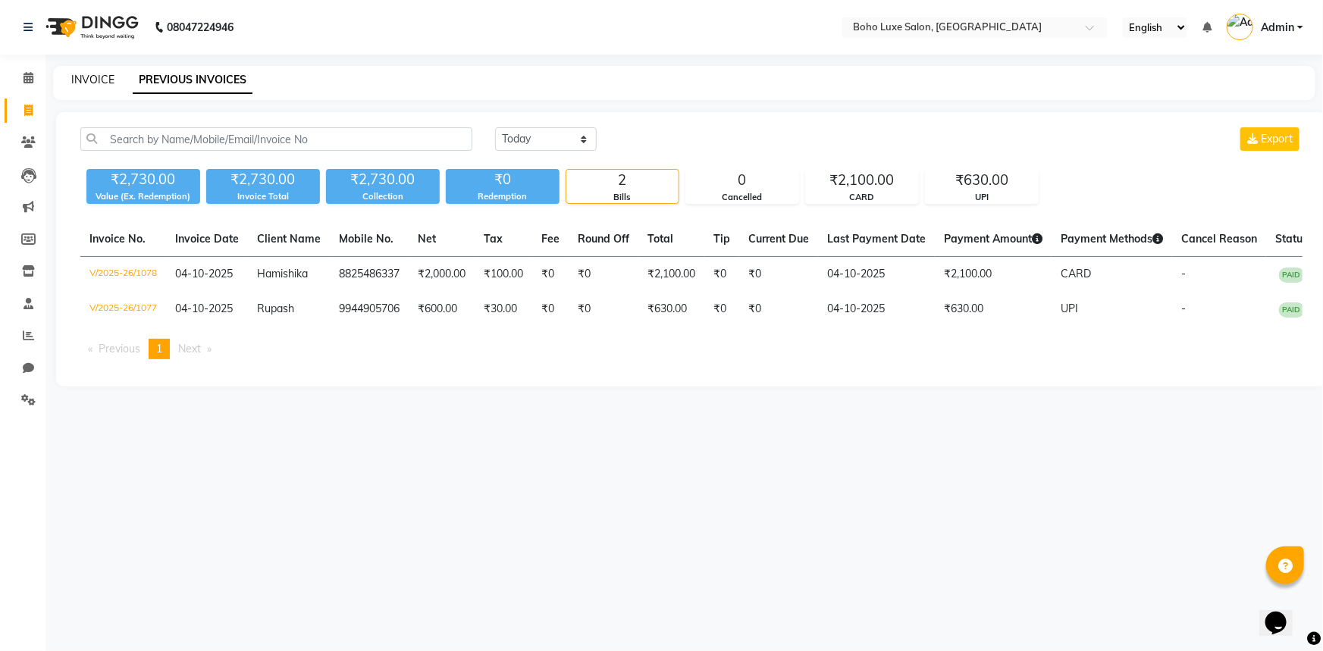
click at [106, 83] on link "INVOICE" at bounding box center [92, 80] width 43 height 14
select select "7694"
select select "service"
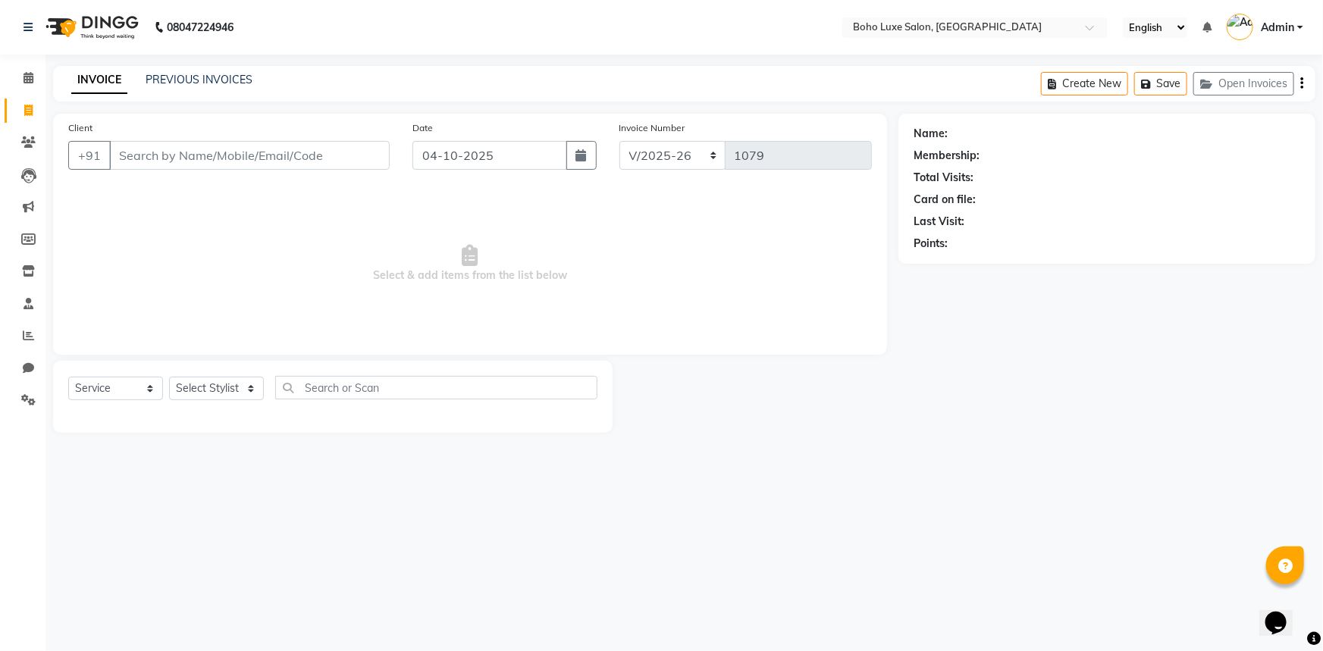
click at [704, 557] on div "08047224946 Select Location × Boho Luxe Salon, Dinnur English ENGLISH Español ا…" at bounding box center [661, 325] width 1323 height 651
click at [387, 379] on input "text" at bounding box center [436, 388] width 322 height 24
click at [256, 396] on select "Select Stylist [PERSON_NAME] [PERSON_NAME] Gowriparvathi [PERSON_NAME] [PERSON_…" at bounding box center [216, 389] width 95 height 24
select select "84056"
click at [169, 377] on select "Select Stylist [PERSON_NAME] [PERSON_NAME] Gowriparvathi [PERSON_NAME] [PERSON_…" at bounding box center [216, 389] width 95 height 24
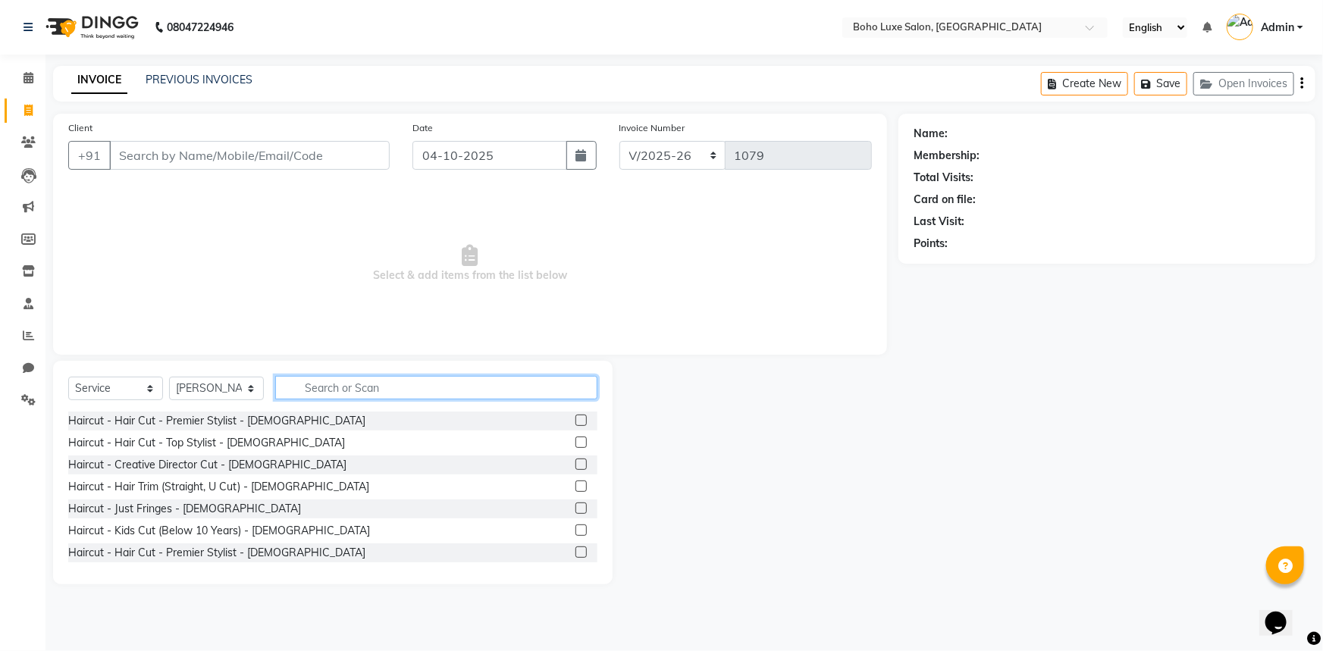
click at [300, 394] on input "text" at bounding box center [436, 388] width 322 height 24
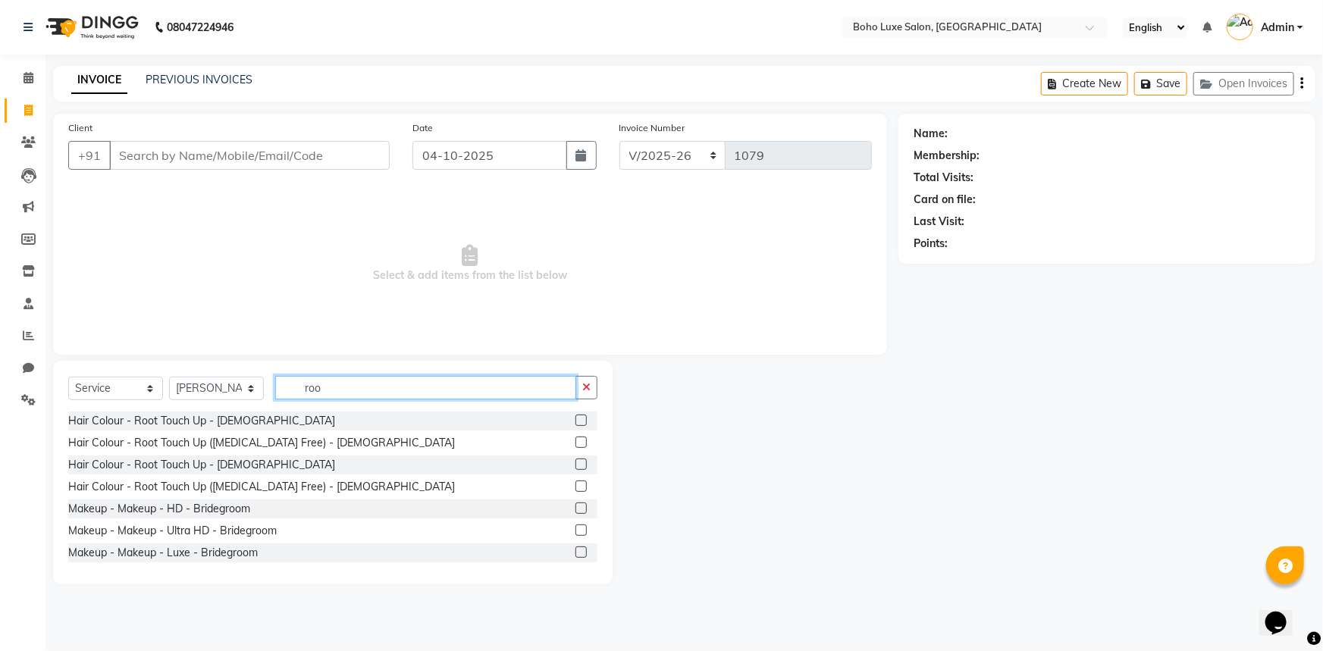
type input "roo"
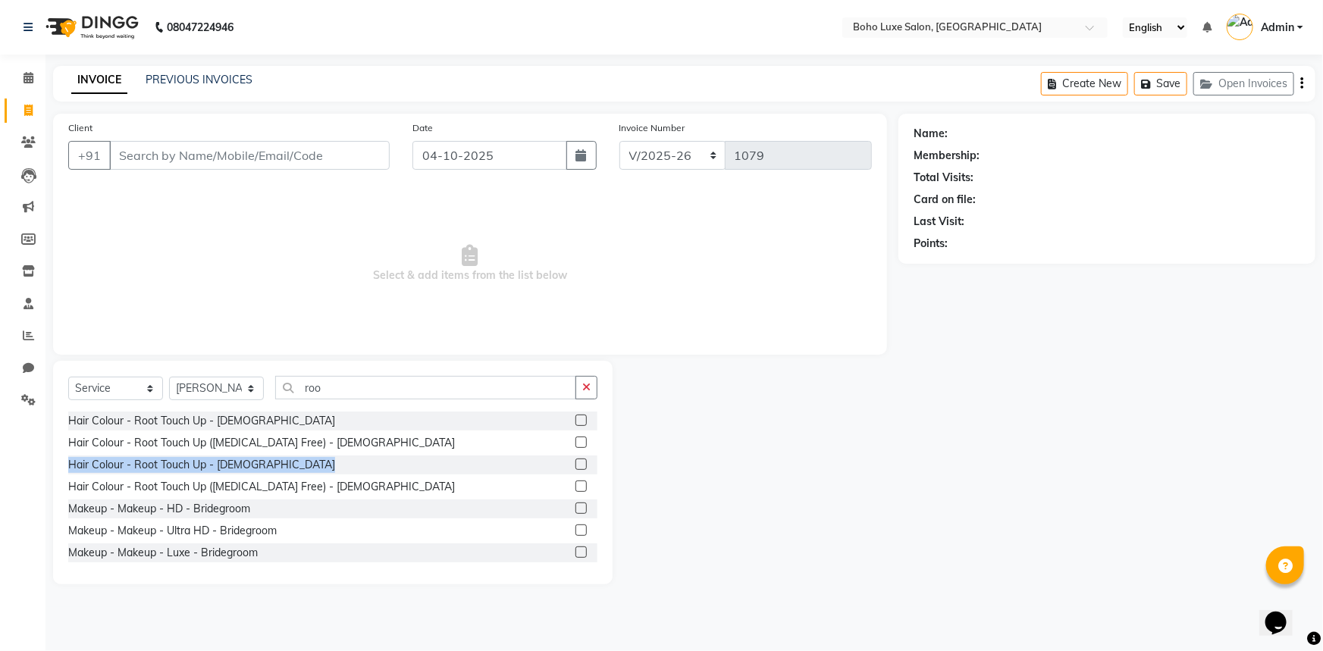
drag, startPoint x: 576, startPoint y: 437, endPoint x: 576, endPoint y: 472, distance: 34.9
click at [576, 472] on div "Hair Colour - Root Touch Up - [DEMOGRAPHIC_DATA] Hair Colour - Root Touch Up ([…" at bounding box center [332, 488] width 529 height 152
click at [576, 468] on label at bounding box center [581, 464] width 11 height 11
click at [576, 468] on input "checkbox" at bounding box center [581, 465] width 10 height 10
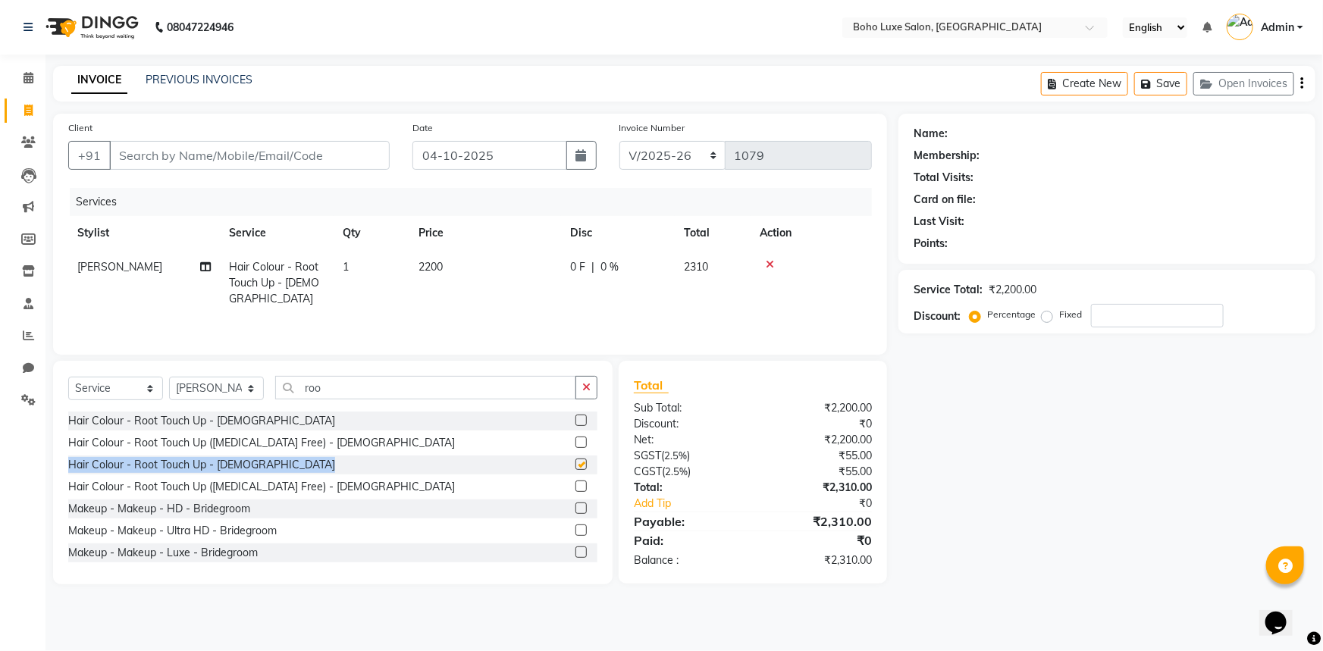
checkbox input "false"
click at [576, 488] on label at bounding box center [581, 486] width 11 height 11
click at [576, 488] on input "checkbox" at bounding box center [581, 487] width 10 height 10
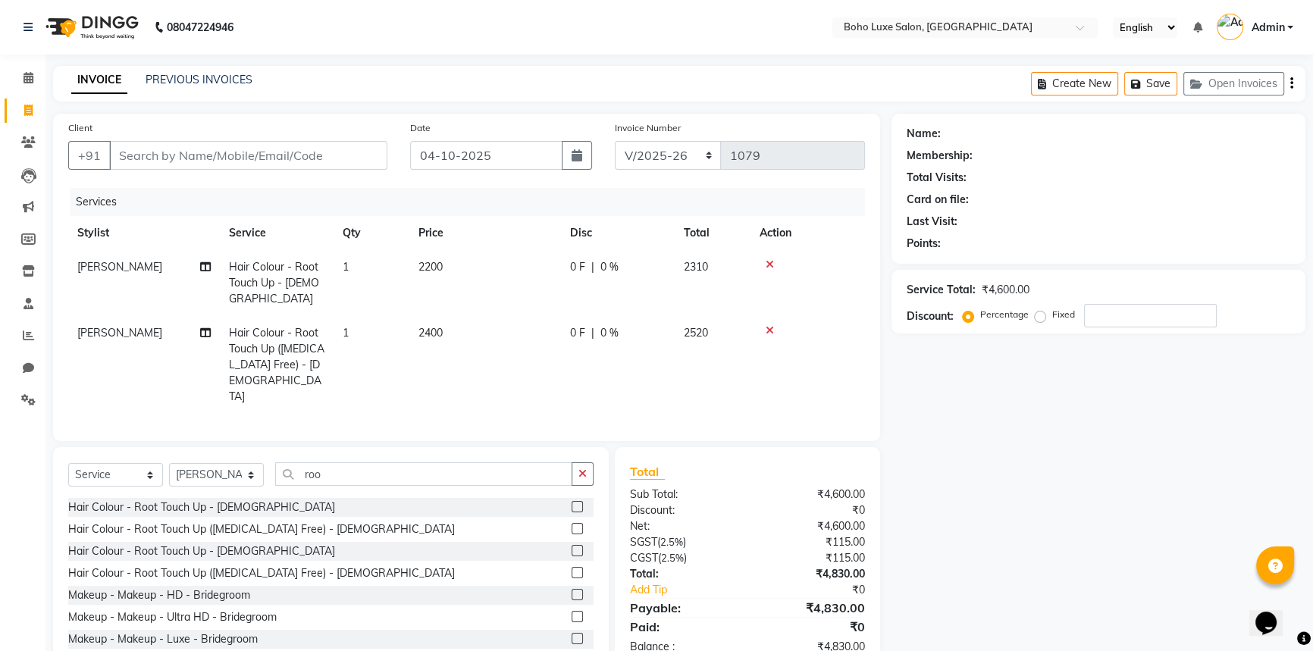
click at [767, 325] on icon at bounding box center [770, 330] width 8 height 11
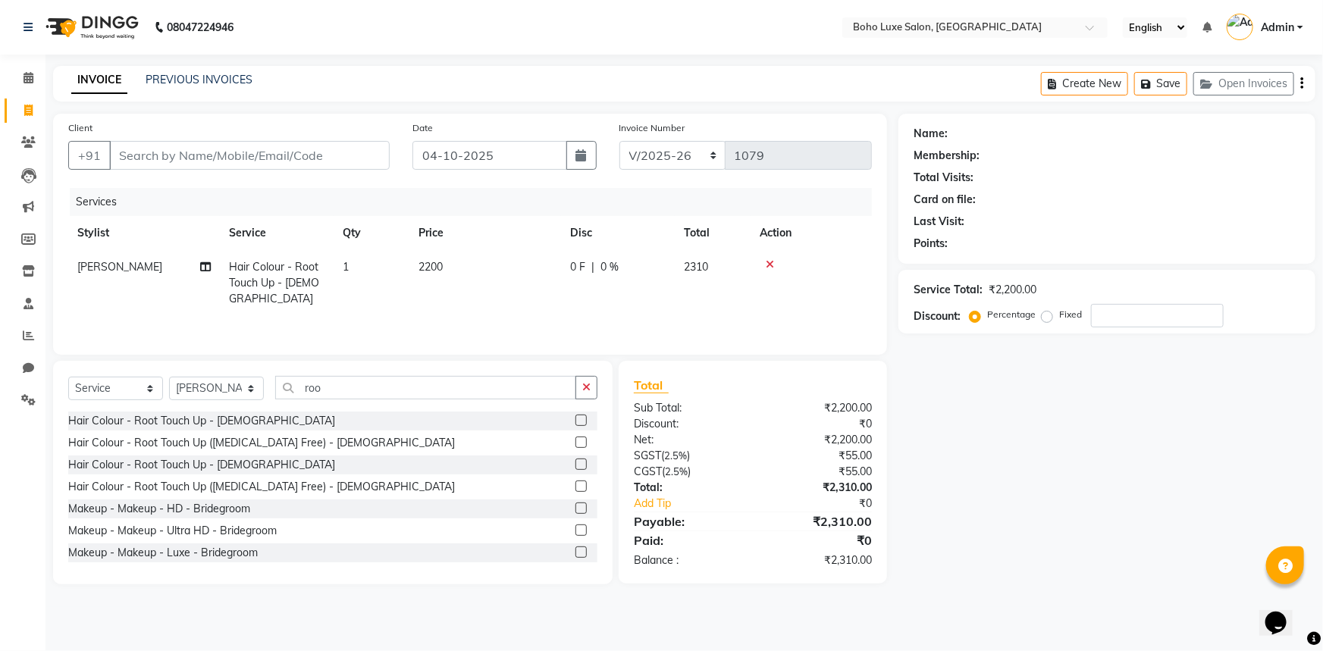
click at [576, 486] on label at bounding box center [581, 486] width 11 height 11
click at [576, 486] on input "checkbox" at bounding box center [581, 487] width 10 height 10
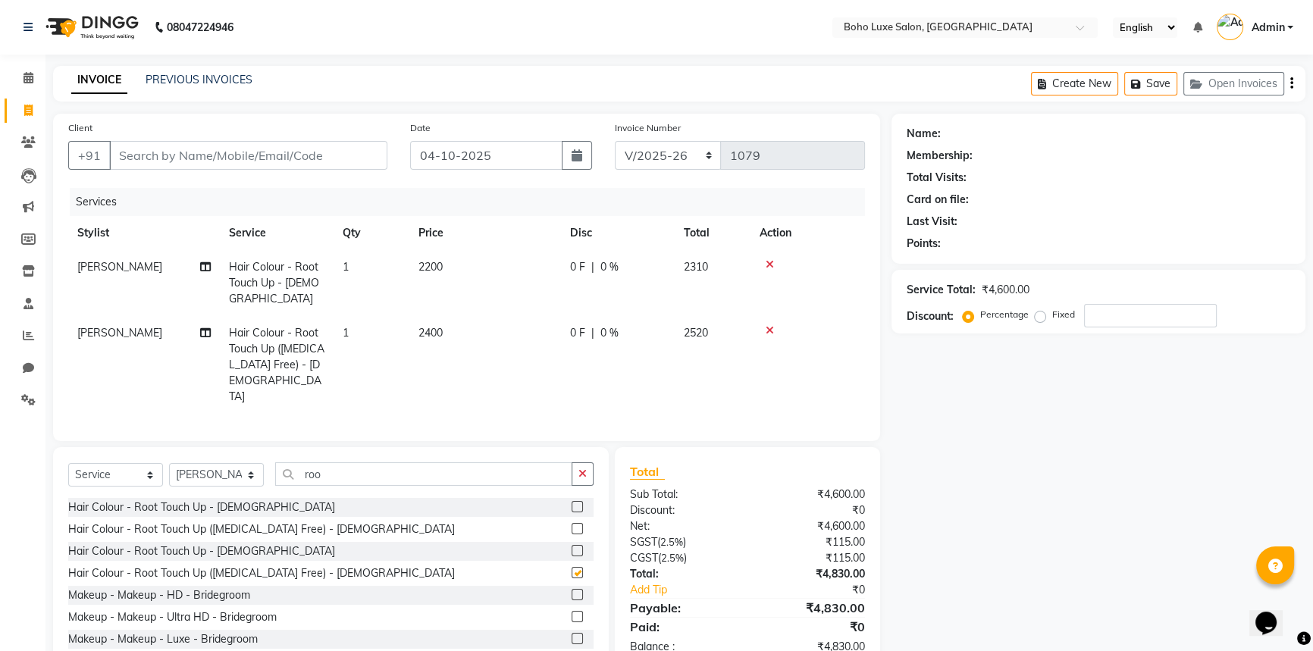
checkbox input "false"
click at [773, 263] on icon at bounding box center [770, 264] width 8 height 11
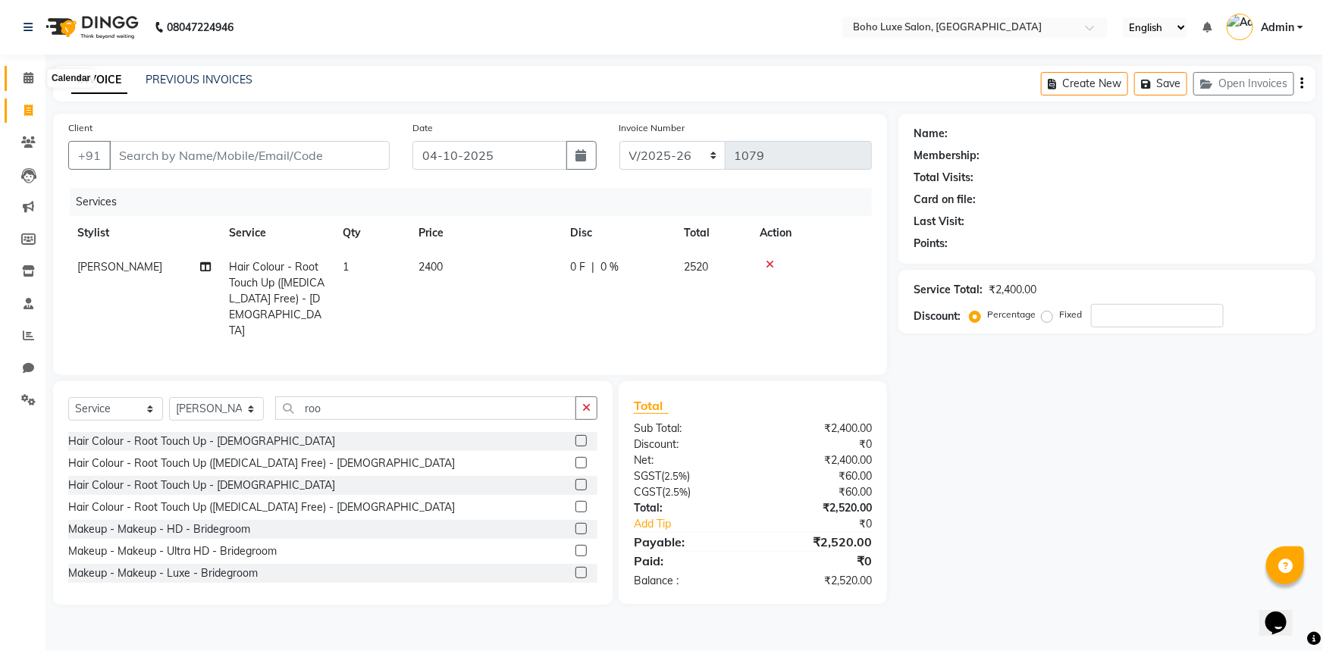
click at [38, 77] on span at bounding box center [28, 78] width 27 height 17
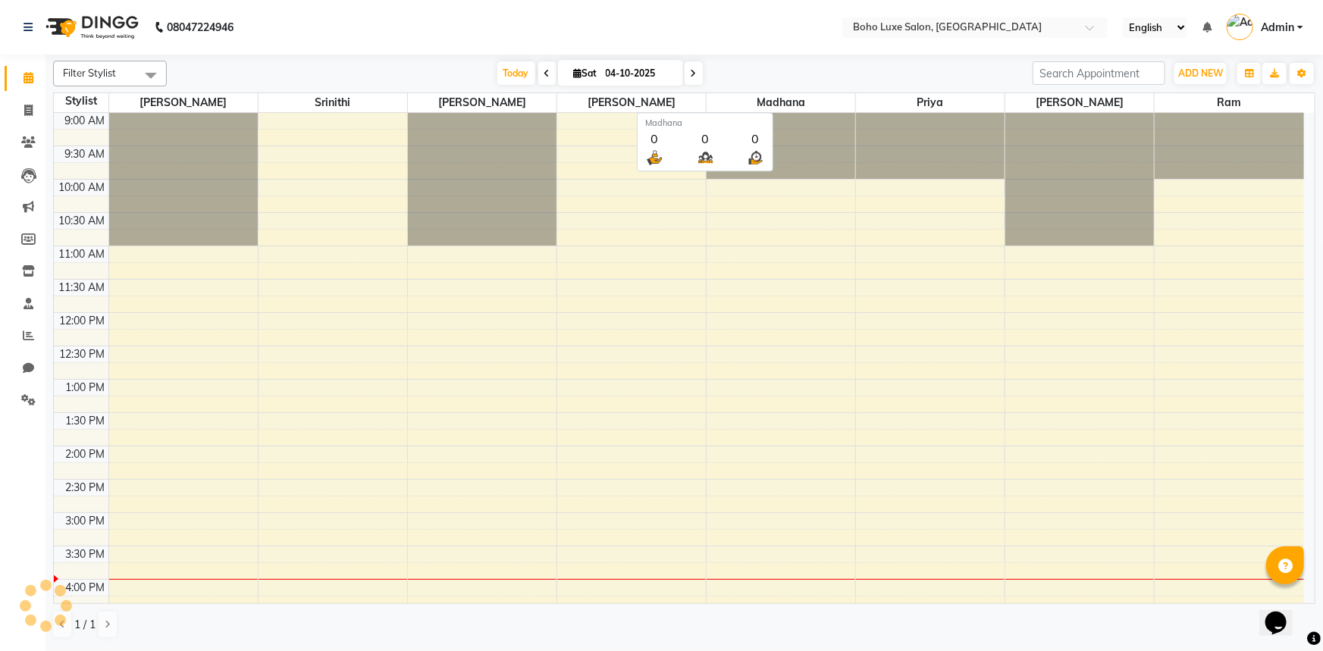
scroll to position [343, 0]
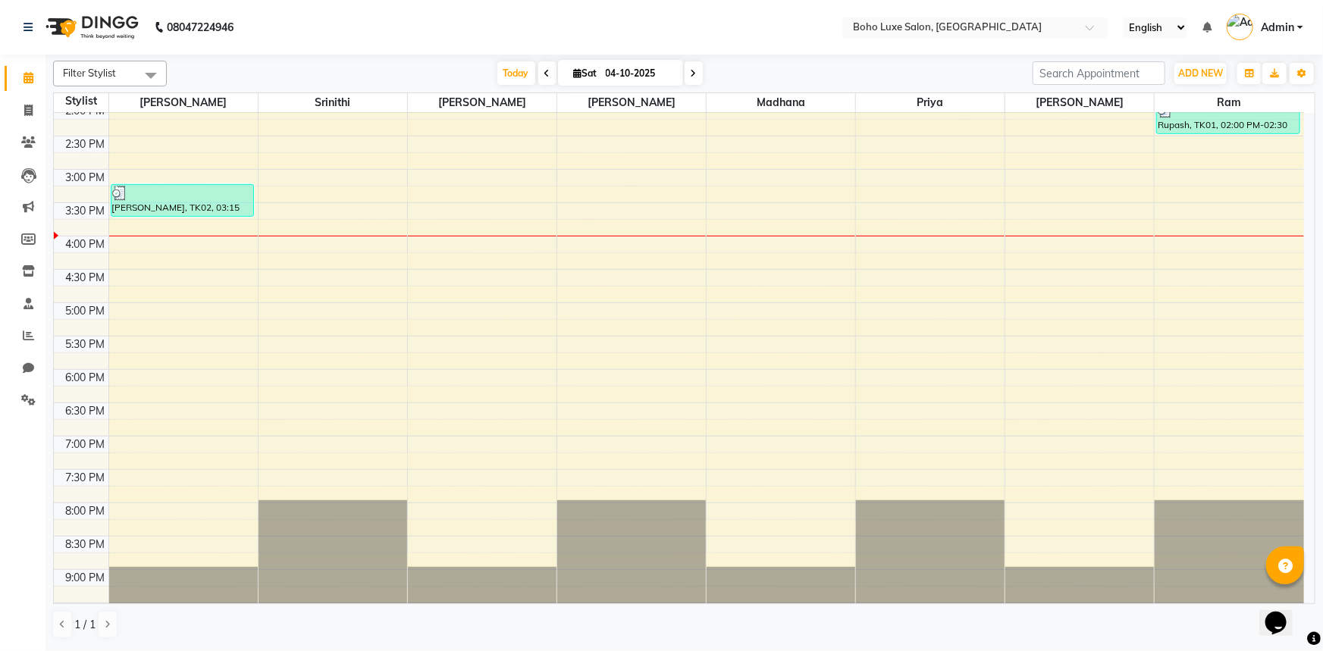
click at [30, 129] on li "Clients" at bounding box center [22, 143] width 45 height 33
click at [30, 118] on span at bounding box center [28, 110] width 27 height 17
select select "service"
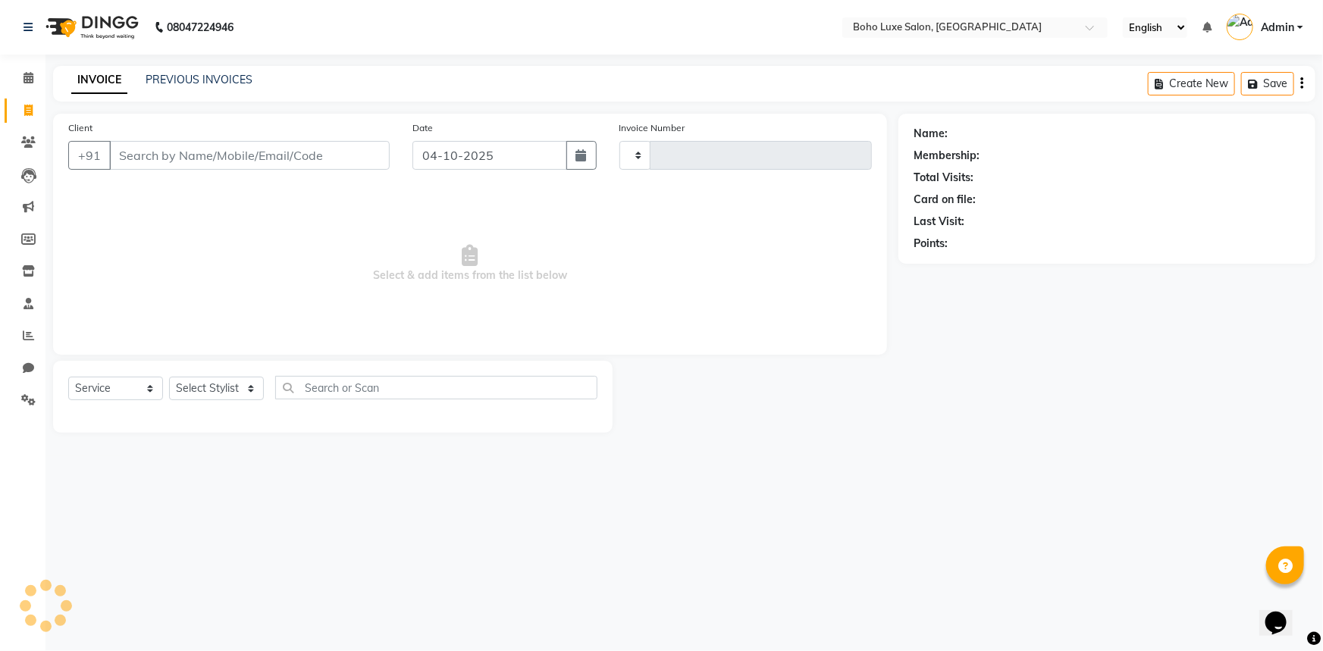
type input "1079"
select select "7694"
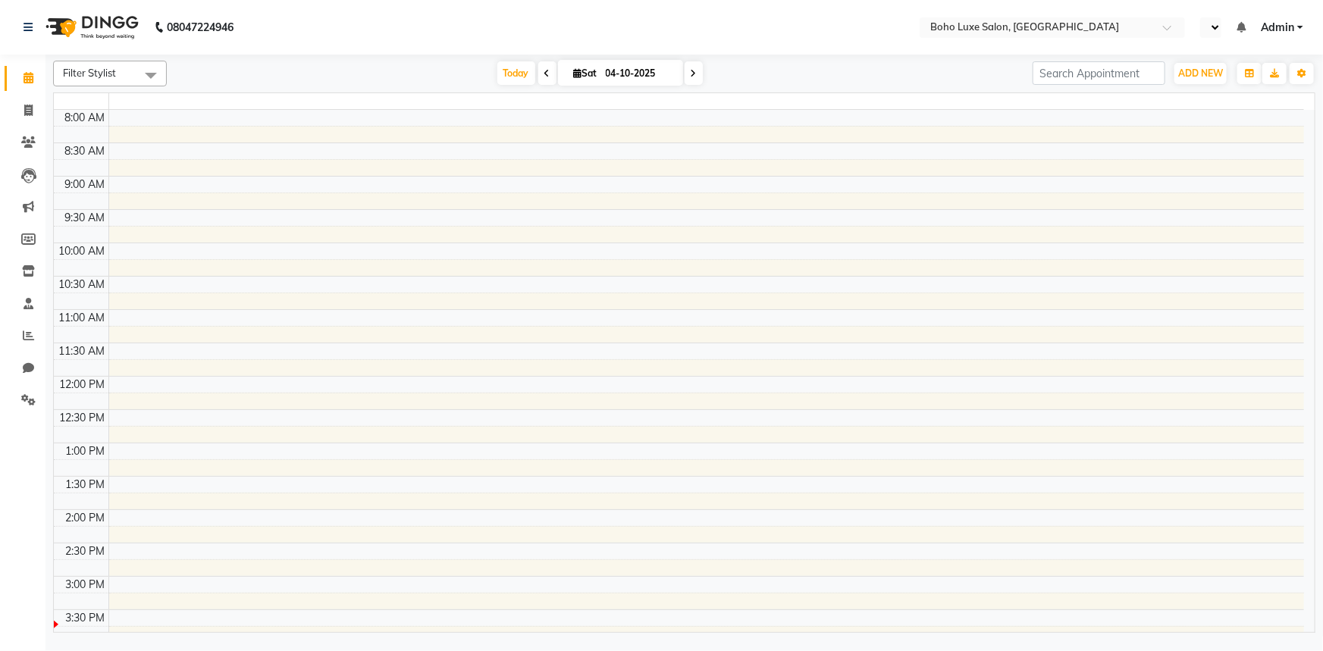
select select "en"
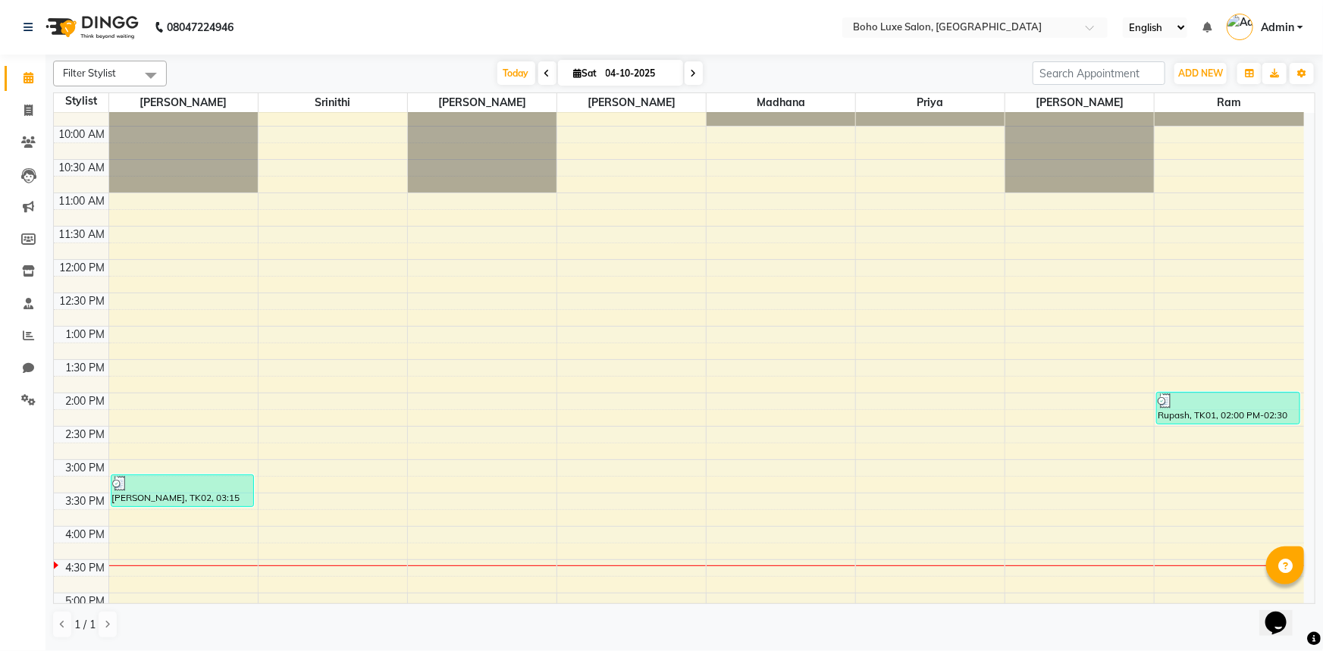
scroll to position [68, 0]
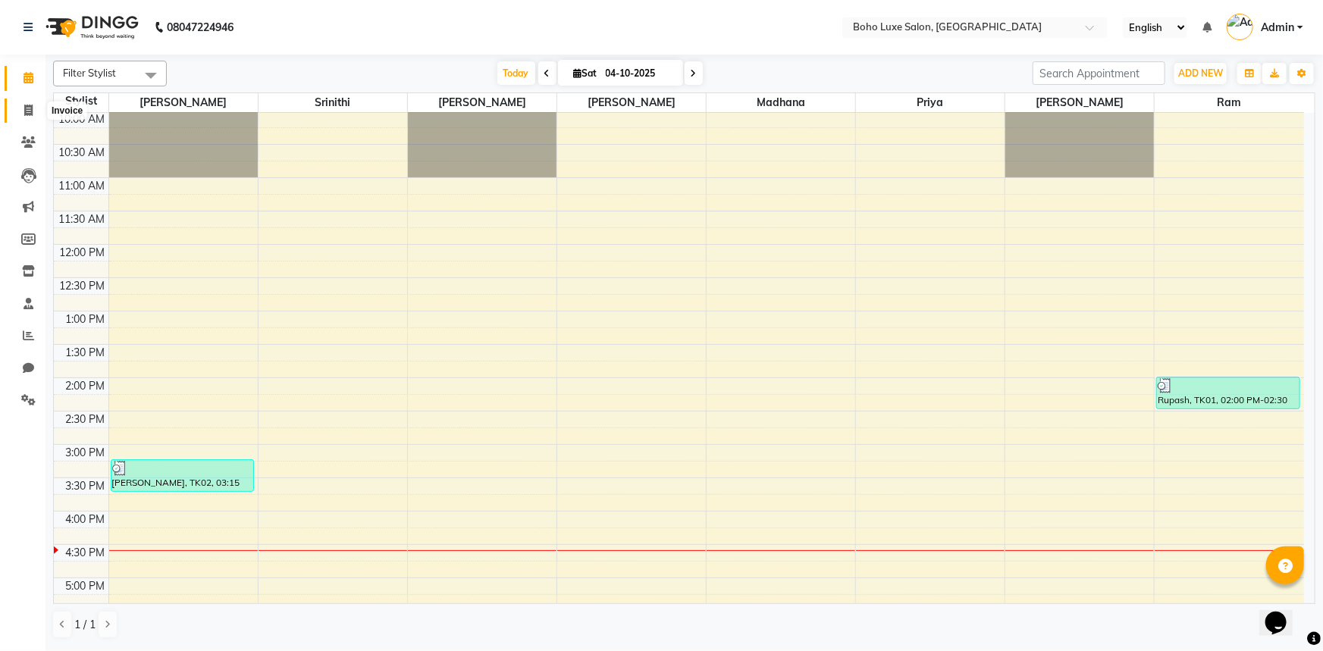
drag, startPoint x: 20, startPoint y: 106, endPoint x: 30, endPoint y: 100, distance: 11.6
click at [20, 106] on span at bounding box center [28, 110] width 27 height 17
select select "service"
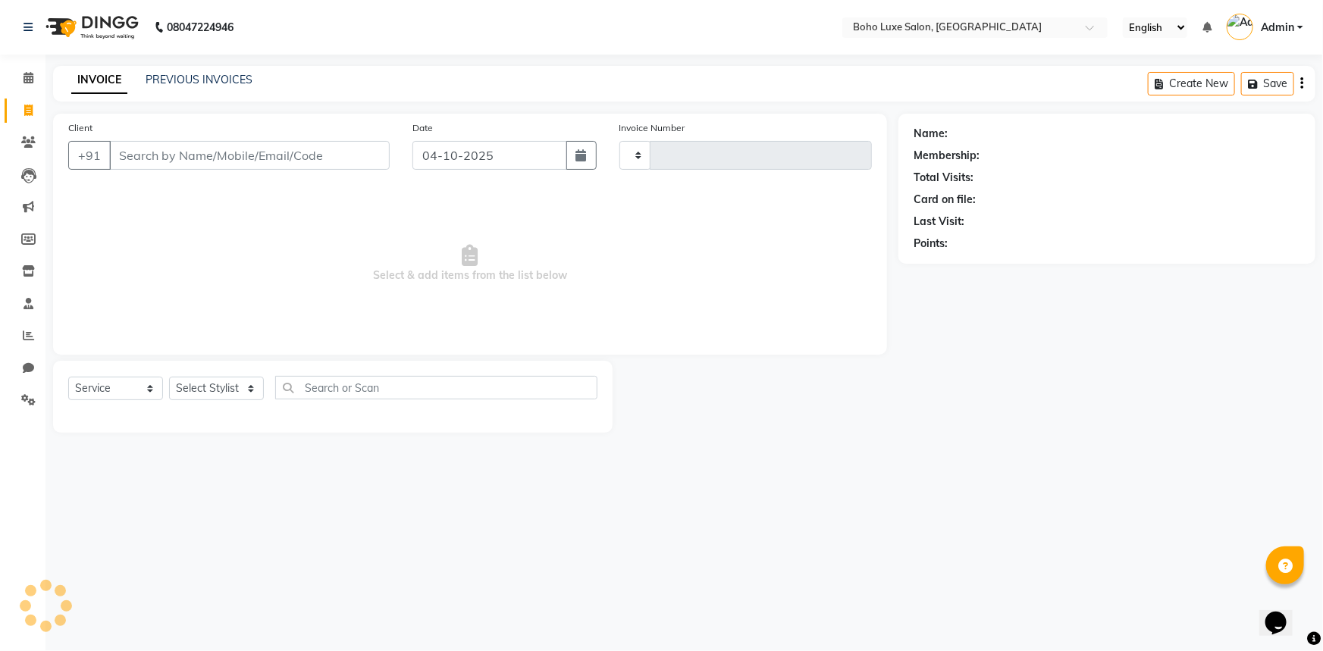
type input "1079"
select select "7694"
click at [176, 82] on link "PREVIOUS INVOICES" at bounding box center [199, 80] width 107 height 14
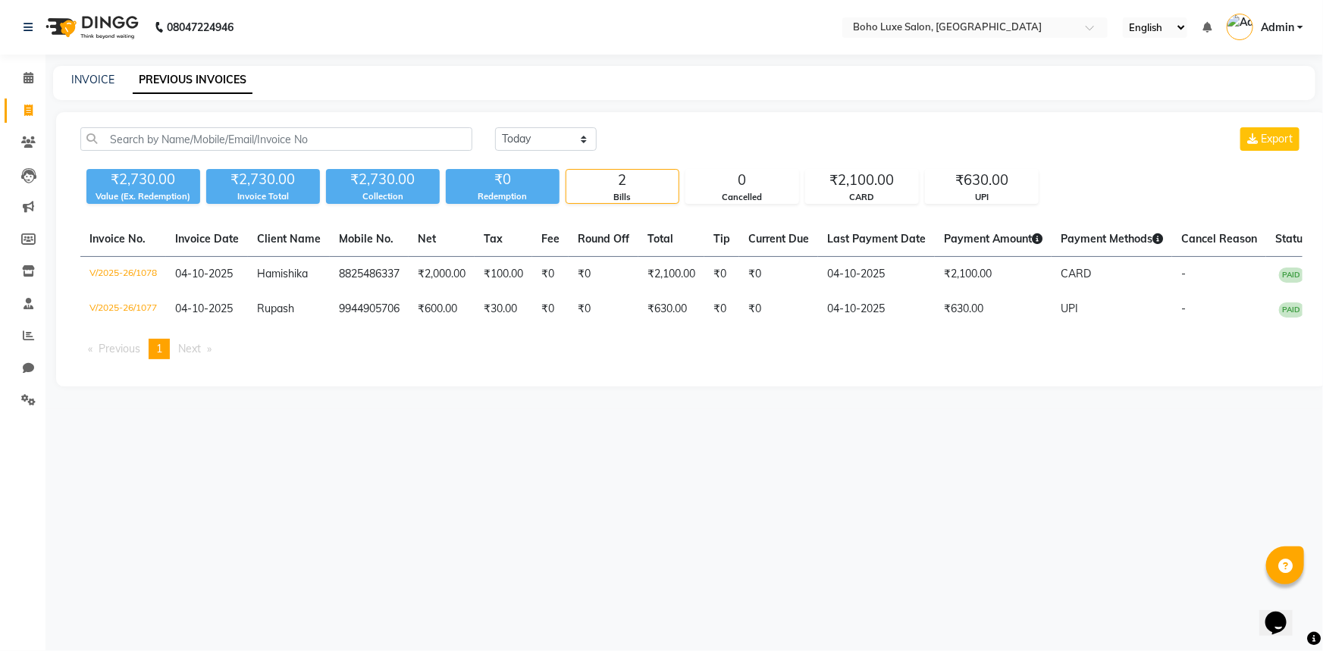
click at [89, 88] on div "INVOICE PREVIOUS INVOICES" at bounding box center [684, 83] width 1262 height 34
click at [89, 68] on div "INVOICE PREVIOUS INVOICES" at bounding box center [684, 83] width 1262 height 34
click at [89, 76] on link "INVOICE" at bounding box center [92, 80] width 43 height 14
select select "service"
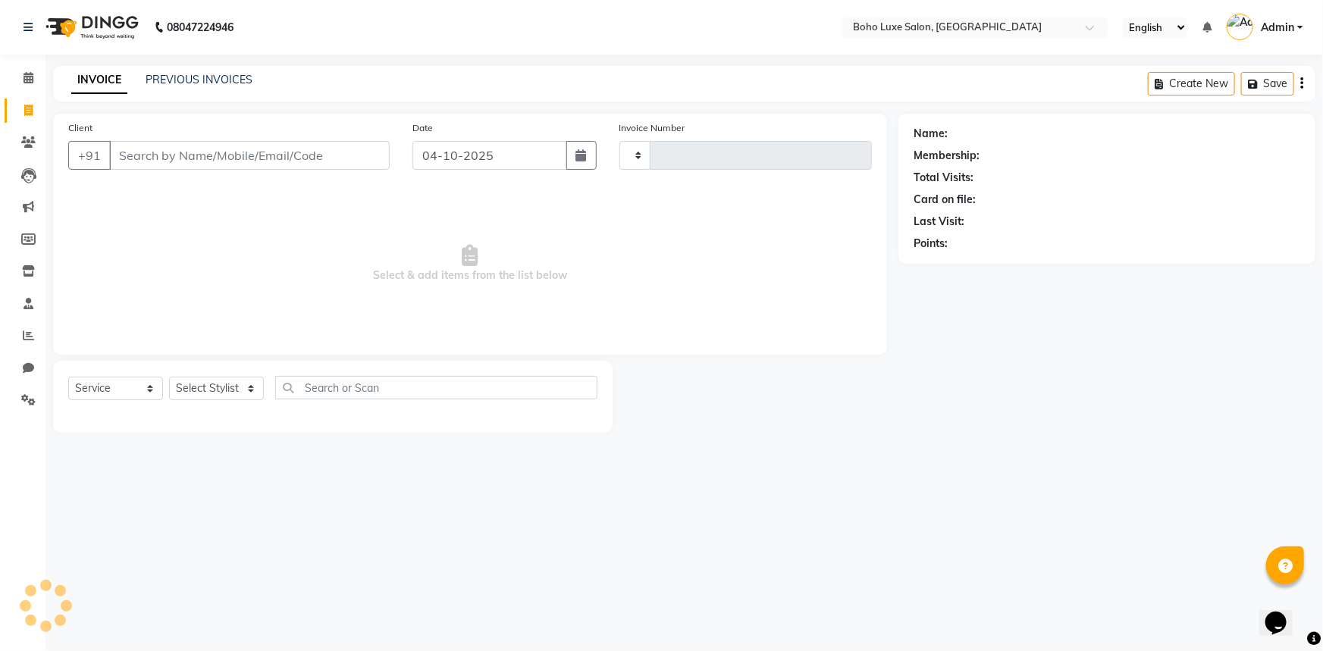
type input "1079"
select select "7694"
click at [208, 386] on select "Select Stylist [PERSON_NAME] [PERSON_NAME] Gowriparvathi [PERSON_NAME] [PERSON_…" at bounding box center [216, 389] width 95 height 24
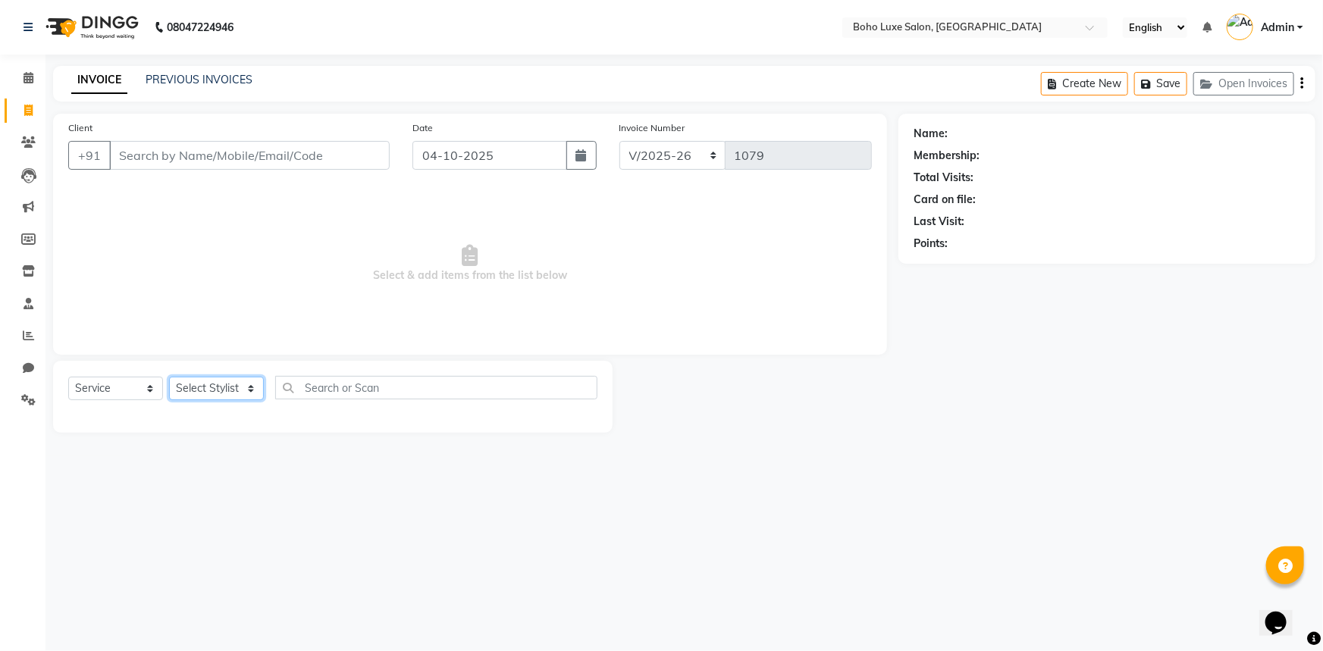
select select "84267"
click at [169, 377] on select "Select Stylist [PERSON_NAME] [PERSON_NAME] Gowriparvathi [PERSON_NAME] [PERSON_…" at bounding box center [216, 389] width 95 height 24
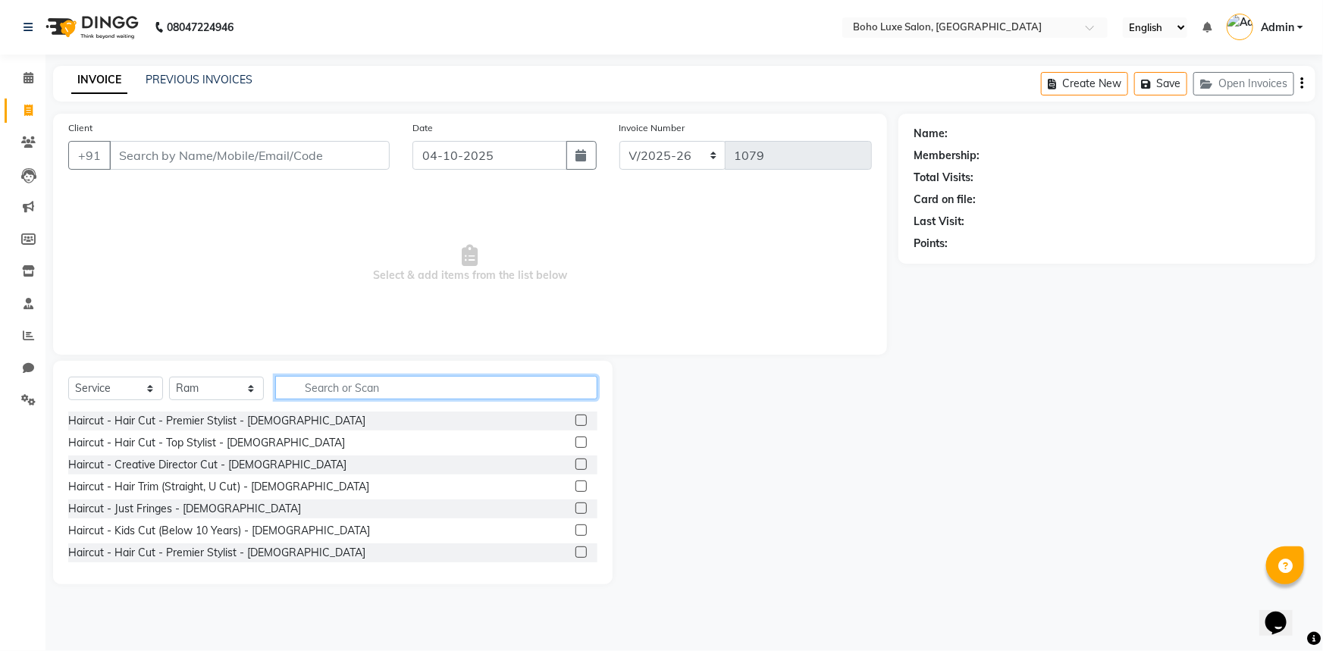
click at [342, 392] on input "text" at bounding box center [436, 388] width 322 height 24
click at [357, 418] on div "Haircut - Hair Cut - Premier Stylist - [DEMOGRAPHIC_DATA]" at bounding box center [332, 421] width 529 height 19
click at [576, 421] on label at bounding box center [581, 420] width 11 height 11
click at [576, 421] on input "checkbox" at bounding box center [581, 421] width 10 height 10
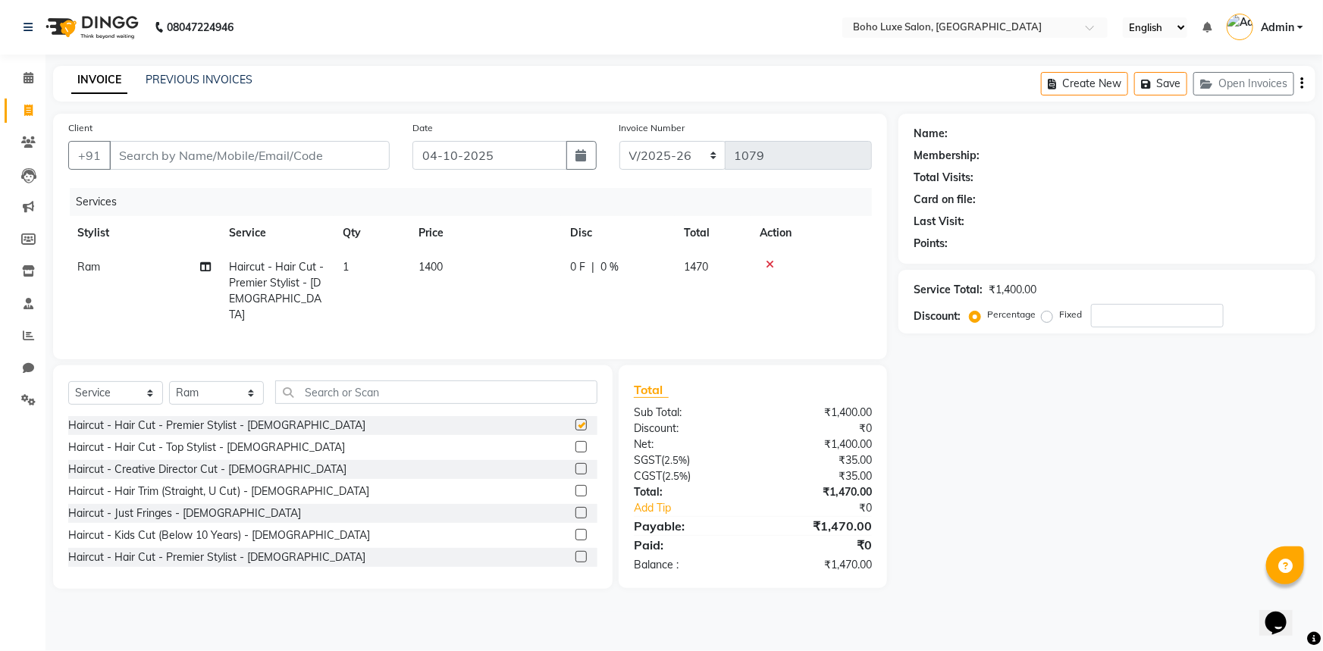
checkbox input "false"
